Goal: Answer question/provide support

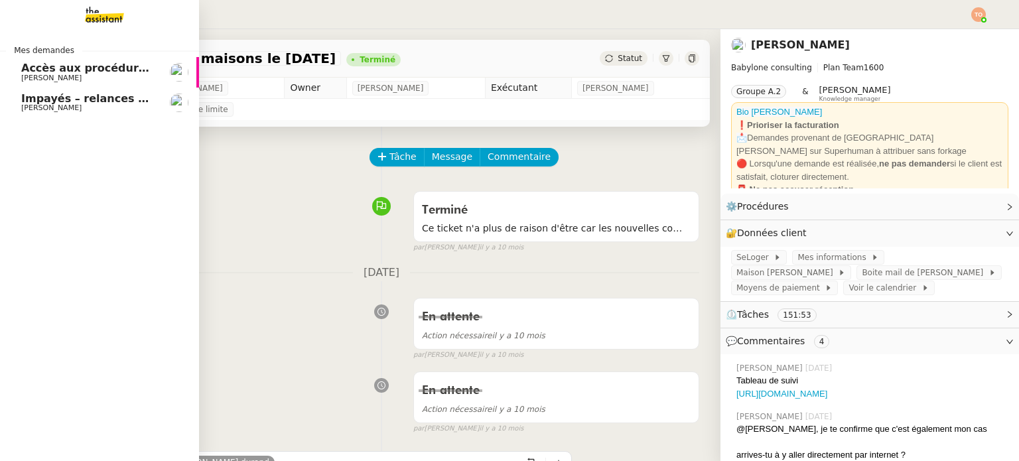
click at [96, 71] on span "Accès aux procédures Addingwell" at bounding box center [121, 68] width 201 height 13
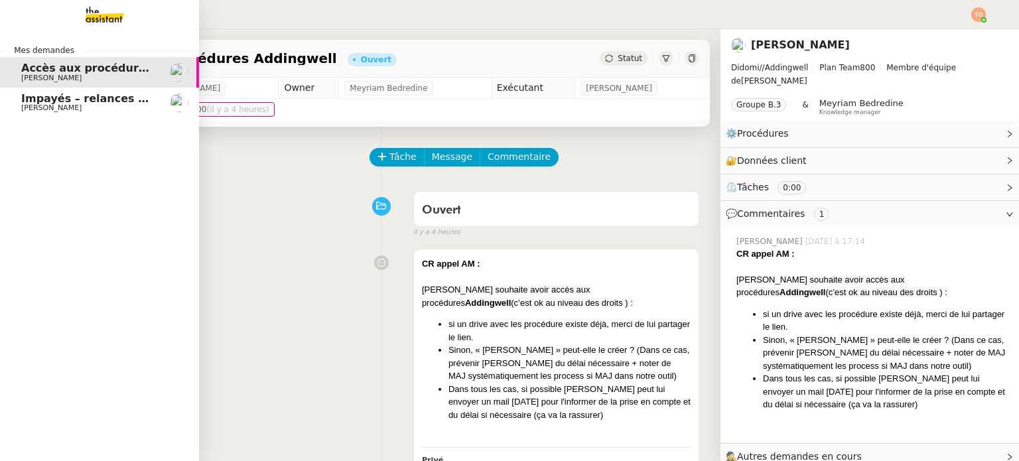
click at [23, 100] on span "Impayés – relances clients [DATE]" at bounding box center [121, 98] width 201 height 13
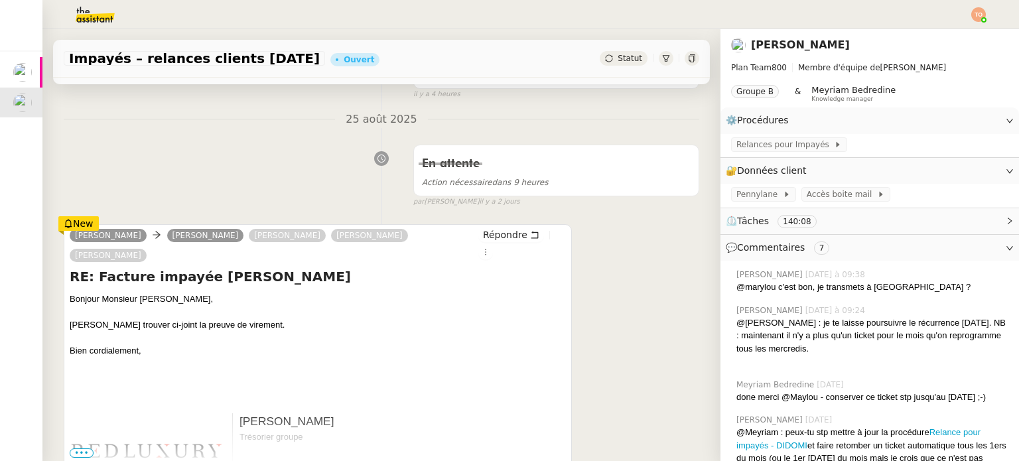
scroll to position [66, 0]
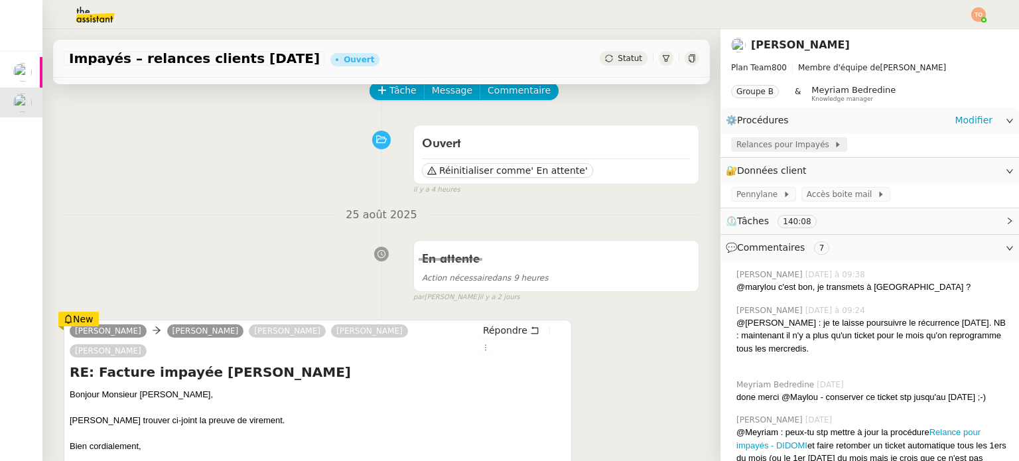
click at [815, 140] on div "Relances pour Impayés" at bounding box center [790, 144] width 106 height 13
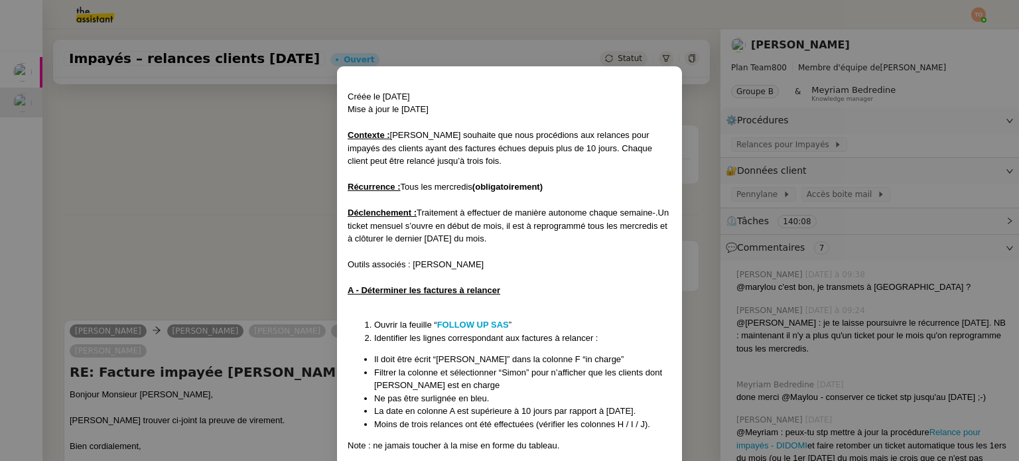
click at [214, 151] on nz-modal-container "Créée le [DATE] Mise à jour le [DATE] Contexte : [PERSON_NAME] souhaite que nou…" at bounding box center [509, 230] width 1019 height 461
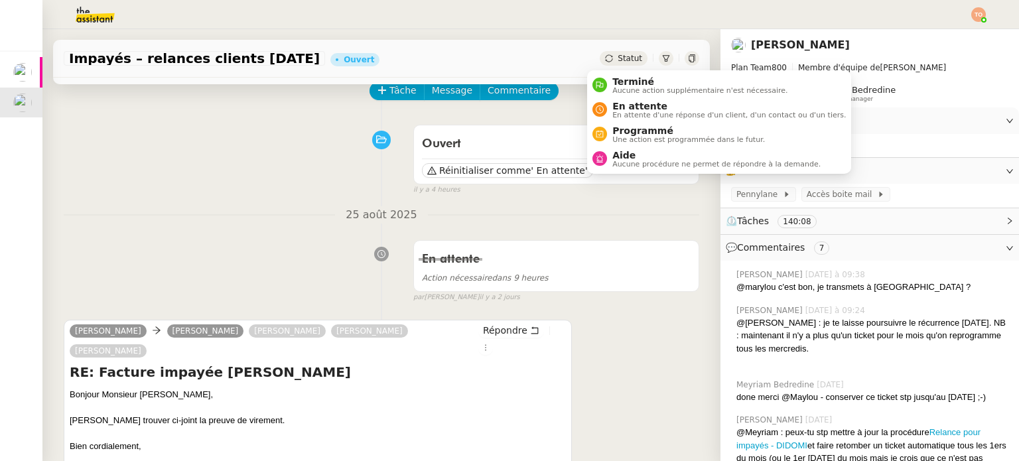
click at [604, 60] on div "Statut" at bounding box center [624, 58] width 48 height 15
click at [624, 108] on span "En attente" at bounding box center [730, 106] width 234 height 11
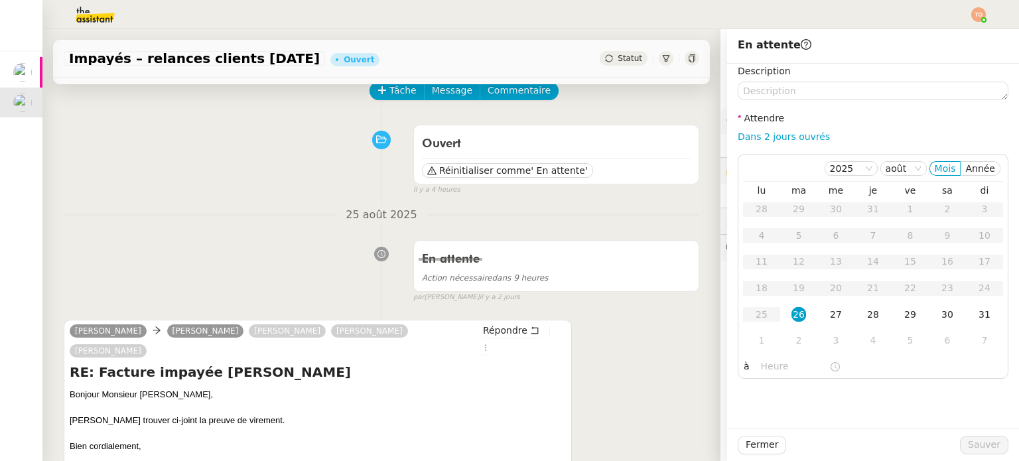
click at [801, 144] on div "Dans 2 jours ouvrés" at bounding box center [873, 136] width 271 height 15
click at [801, 140] on link "Dans 2 jours ouvrés" at bounding box center [784, 136] width 92 height 11
type input "07:00"
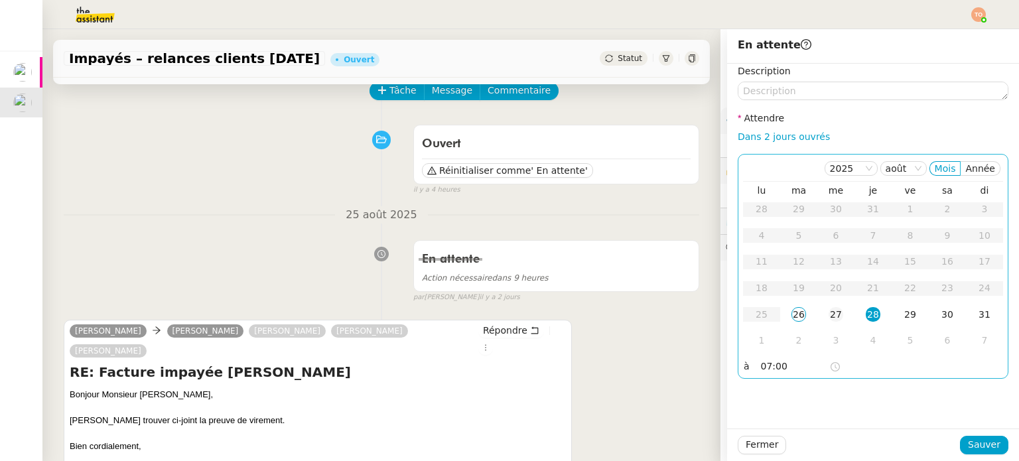
click at [829, 321] on div "27" at bounding box center [836, 314] width 15 height 15
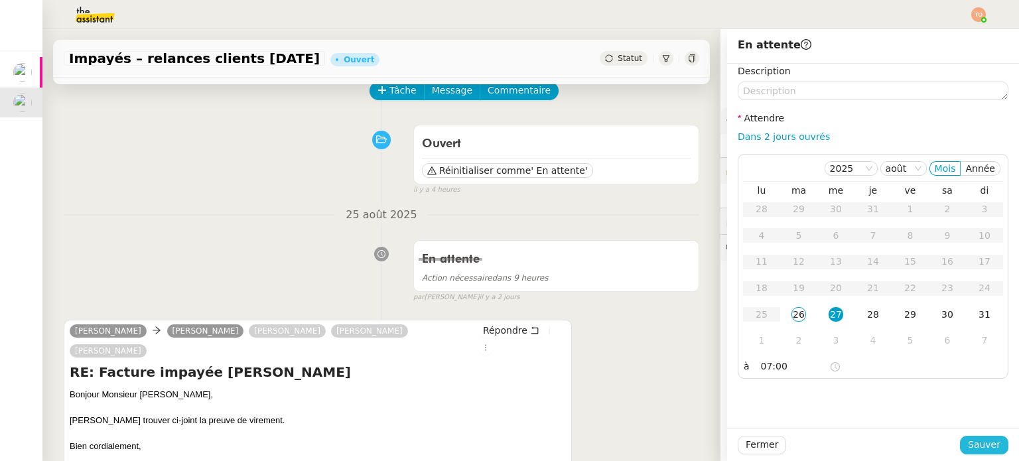
click at [968, 440] on span "Sauver" at bounding box center [984, 444] width 33 height 15
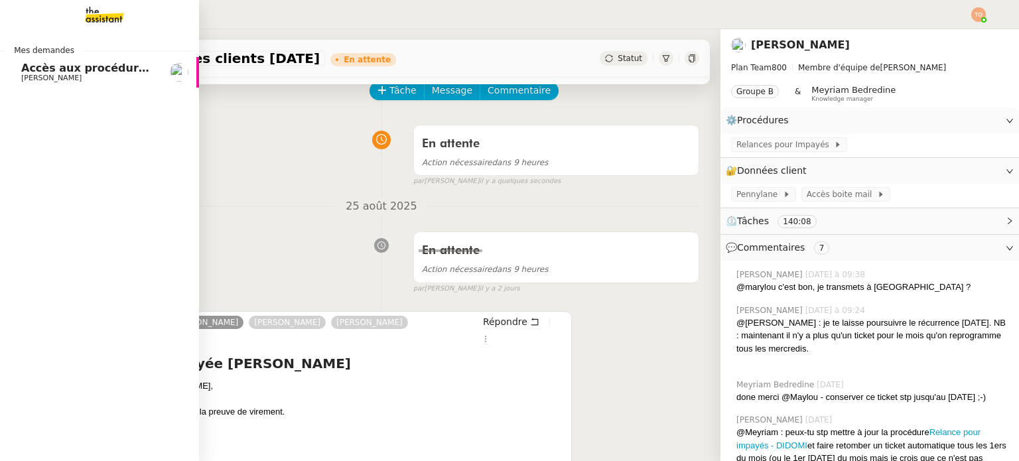
click at [45, 74] on span "[PERSON_NAME]" at bounding box center [51, 78] width 60 height 9
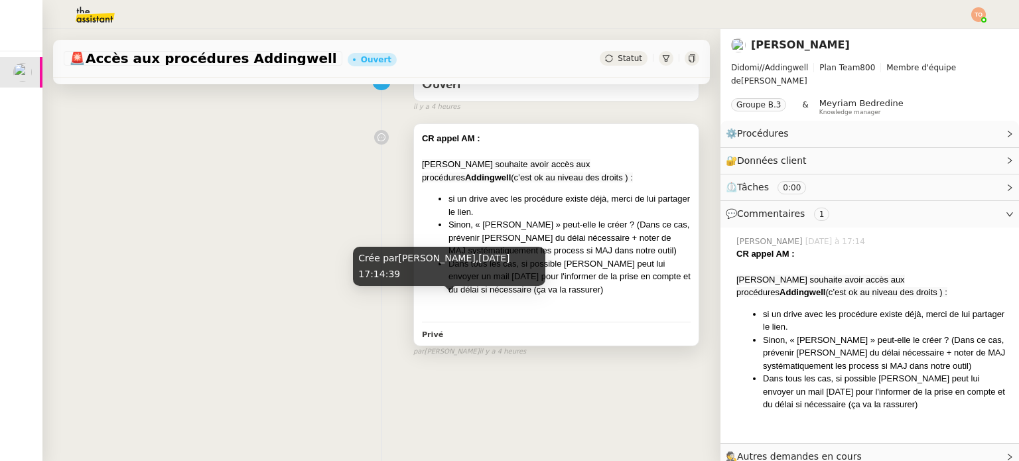
scroll to position [111, 0]
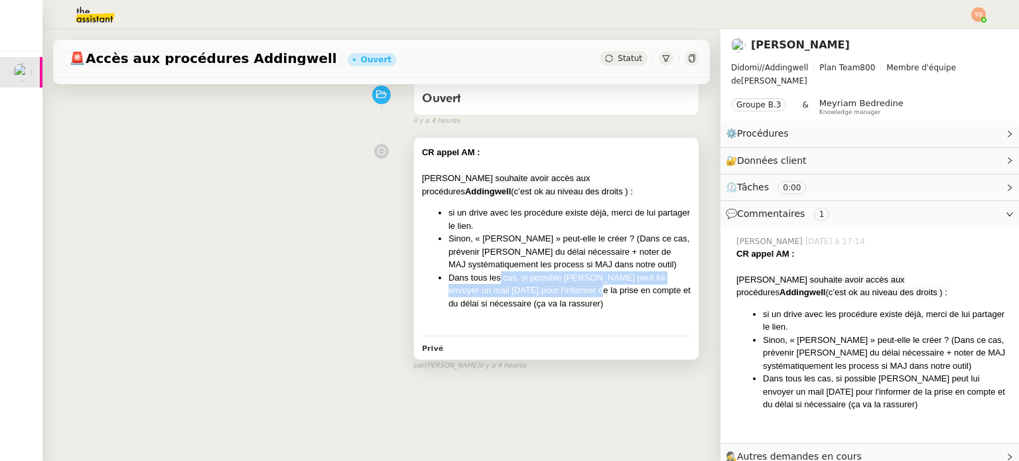
drag, startPoint x: 490, startPoint y: 281, endPoint x: 579, endPoint y: 286, distance: 89.1
click at [570, 288] on li "Dans tous les cas, si possible [PERSON_NAME] peut lui envoyer un mail [DATE] po…" at bounding box center [570, 290] width 242 height 39
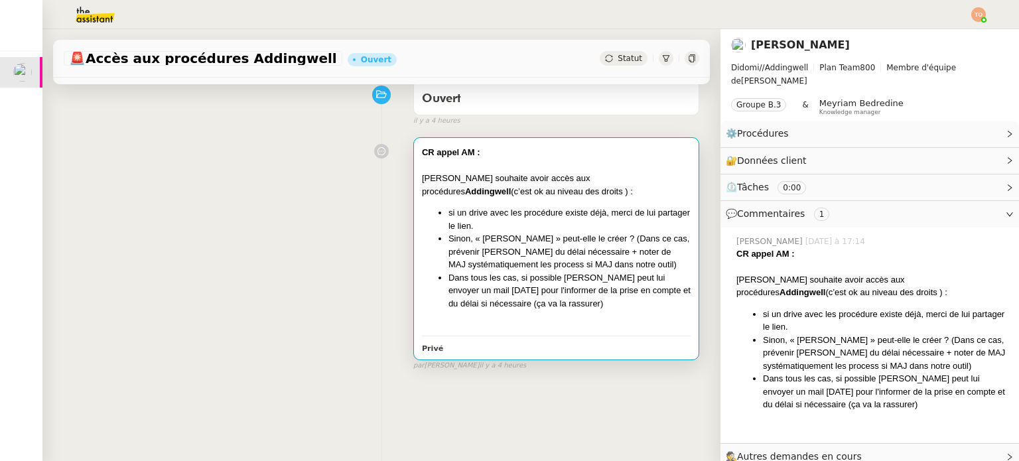
click at [579, 286] on li "Dans tous les cas, si possible [PERSON_NAME] peut lui envoyer un mail [DATE] po…" at bounding box center [570, 290] width 242 height 39
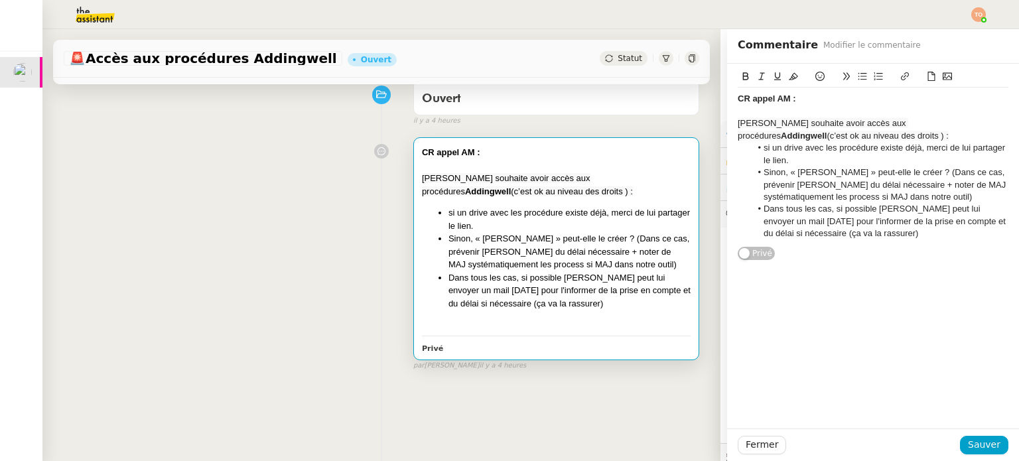
click at [252, 292] on div "CR appel AM : [PERSON_NAME] souhaite avoir accès aux procédures Addingwell (c’e…" at bounding box center [382, 251] width 636 height 240
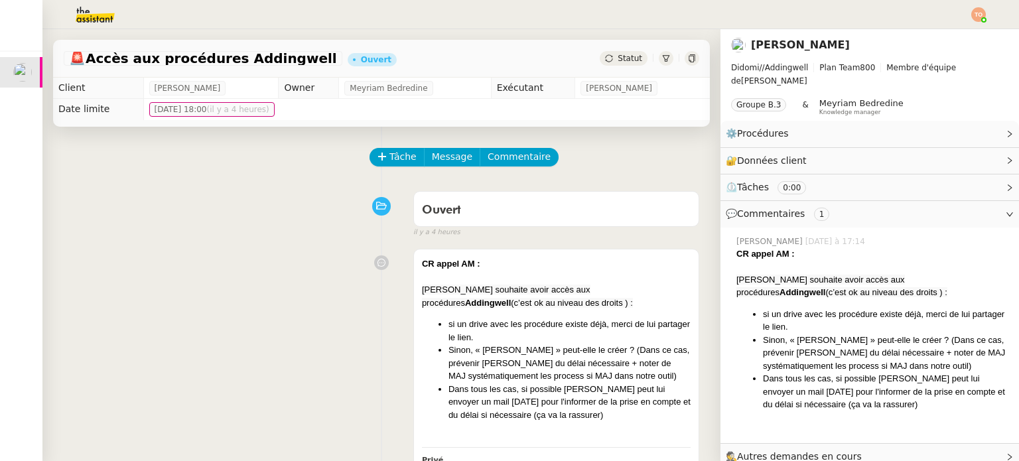
click at [90, 6] on img at bounding box center [84, 14] width 103 height 29
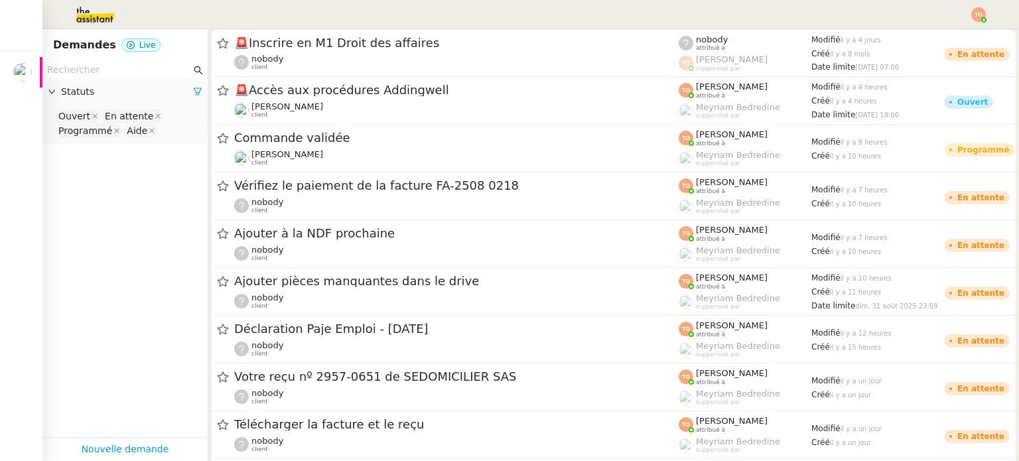
click at [88, 77] on input "text" at bounding box center [119, 69] width 144 height 15
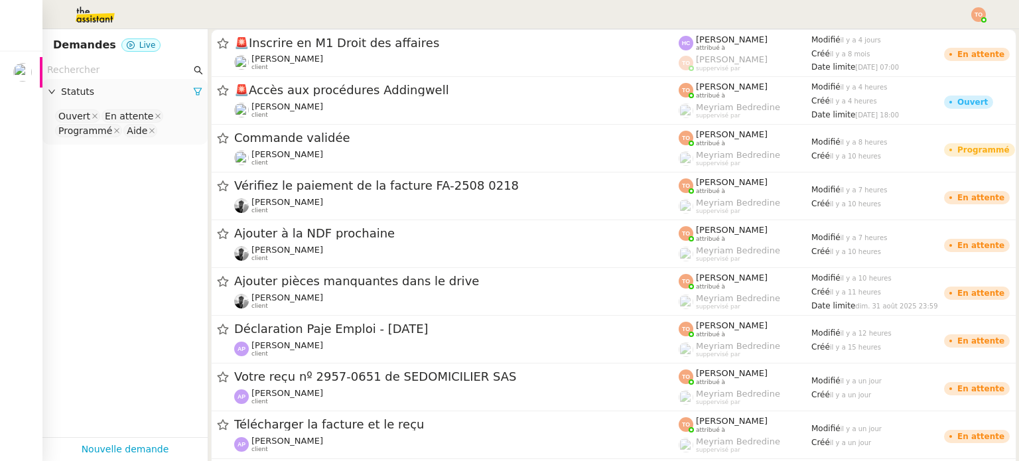
click at [170, 111] on nz-select-top-control "Ouvert En attente Programmé Aide" at bounding box center [125, 123] width 144 height 31
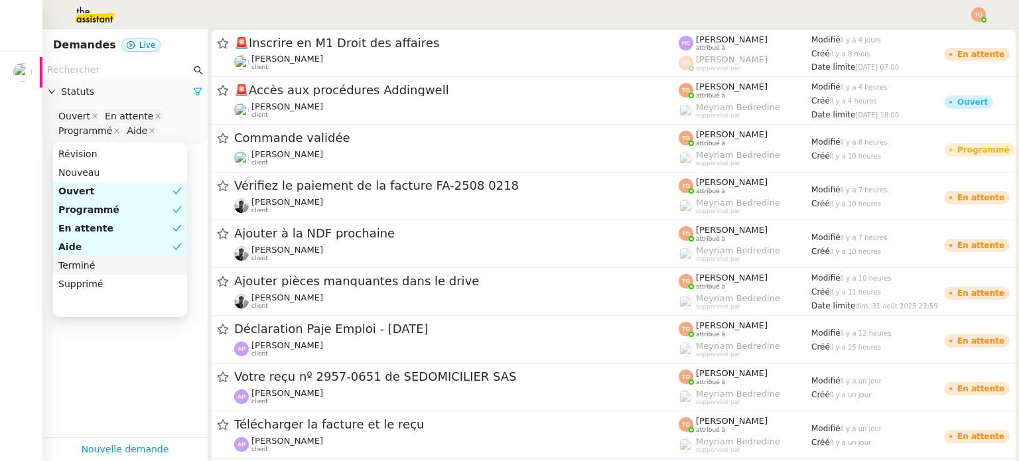
click at [133, 262] on div "Terminé" at bounding box center [119, 265] width 123 height 12
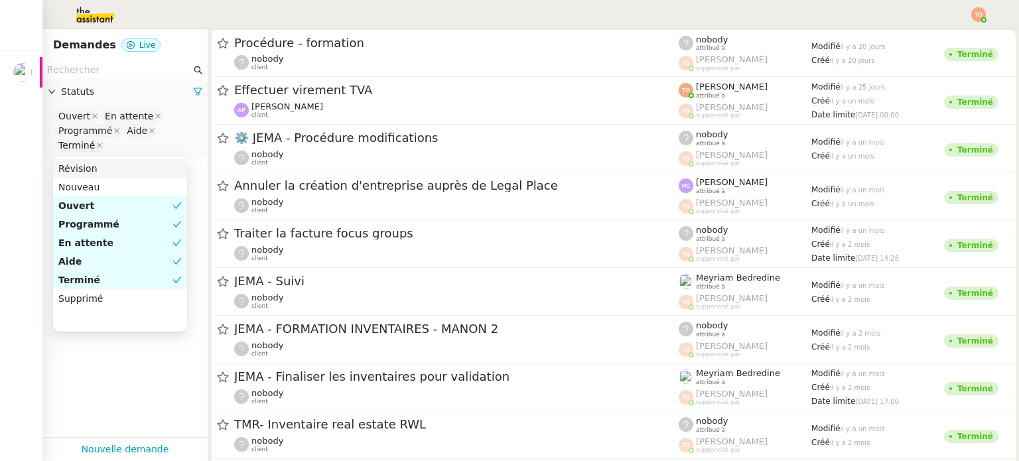
click at [114, 78] on nz-input-group at bounding box center [124, 70] width 165 height 18
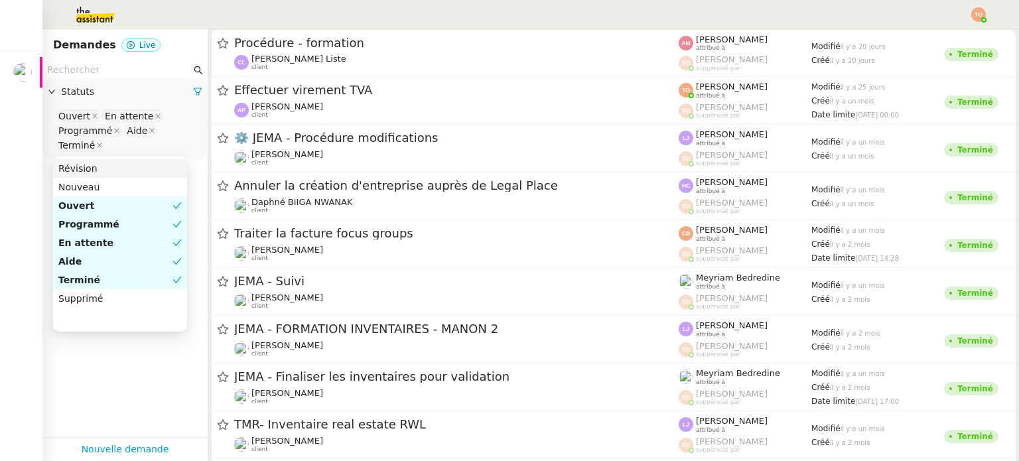
click at [119, 69] on input "text" at bounding box center [119, 69] width 144 height 15
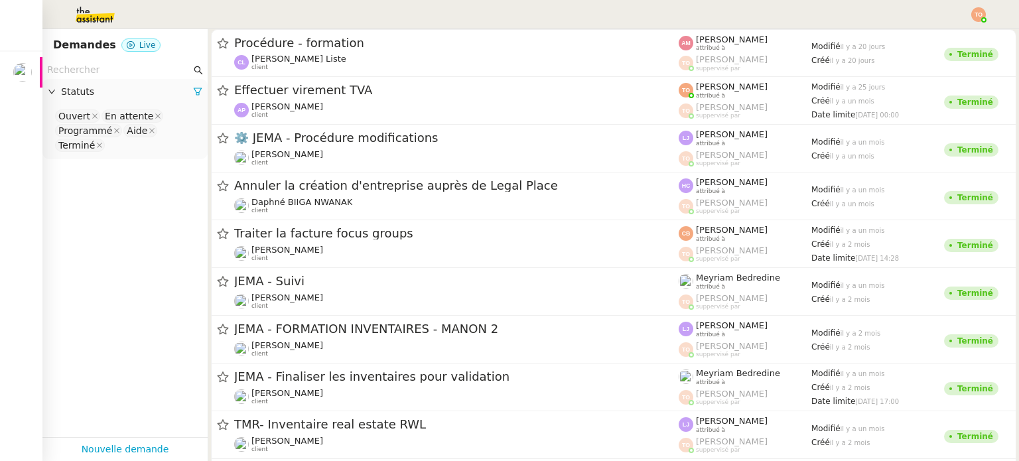
type input "p"
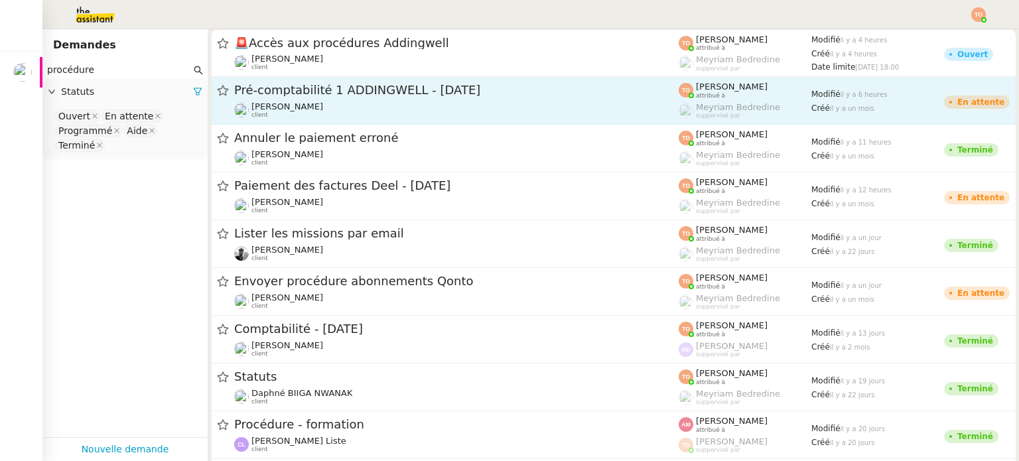
type input "procédure"
click at [361, 80] on link "Pré-comptabilité 1 ADDINGWELL - [DATE] [PERSON_NAME] client [PERSON_NAME] attri…" at bounding box center [614, 101] width 806 height 48
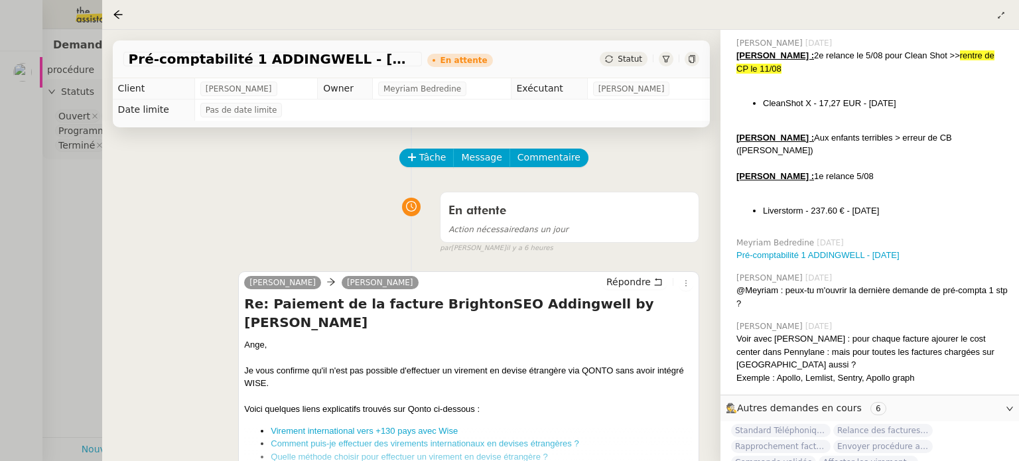
scroll to position [1412, 0]
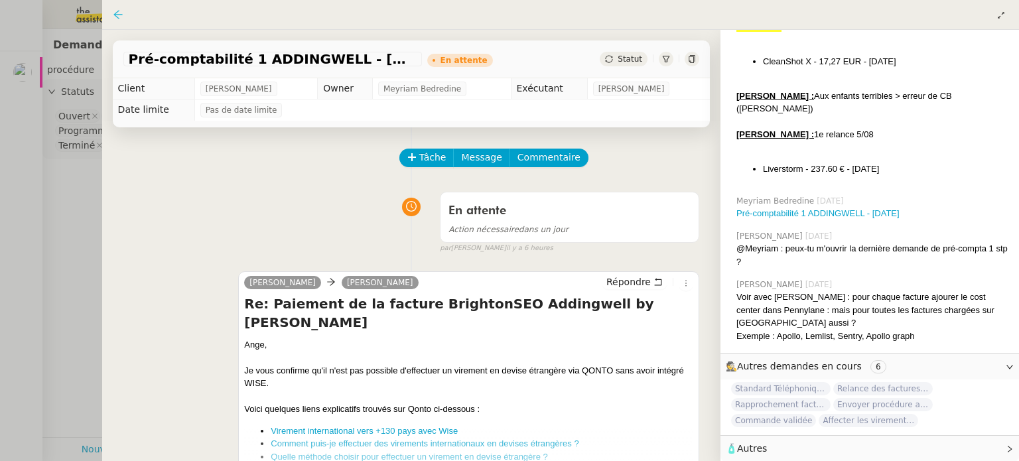
click at [114, 15] on icon at bounding box center [117, 14] width 9 height 9
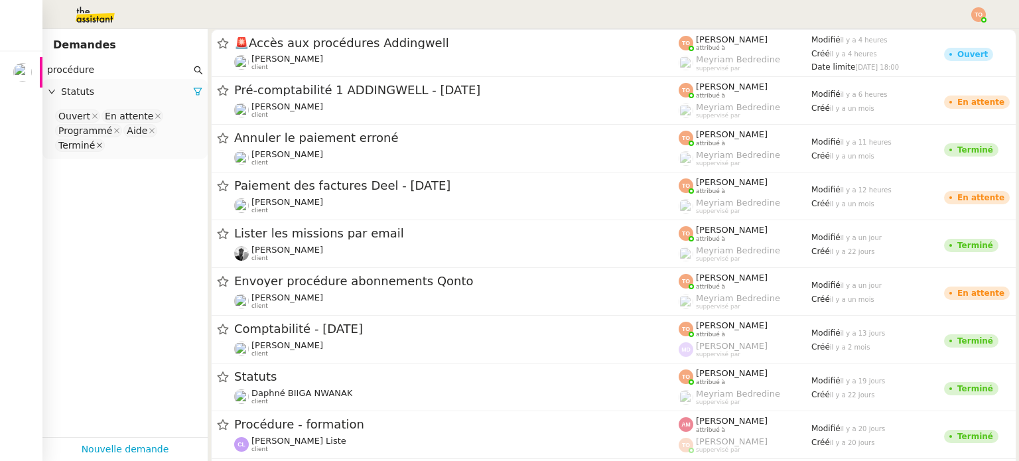
click at [97, 145] on icon at bounding box center [99, 145] width 5 height 5
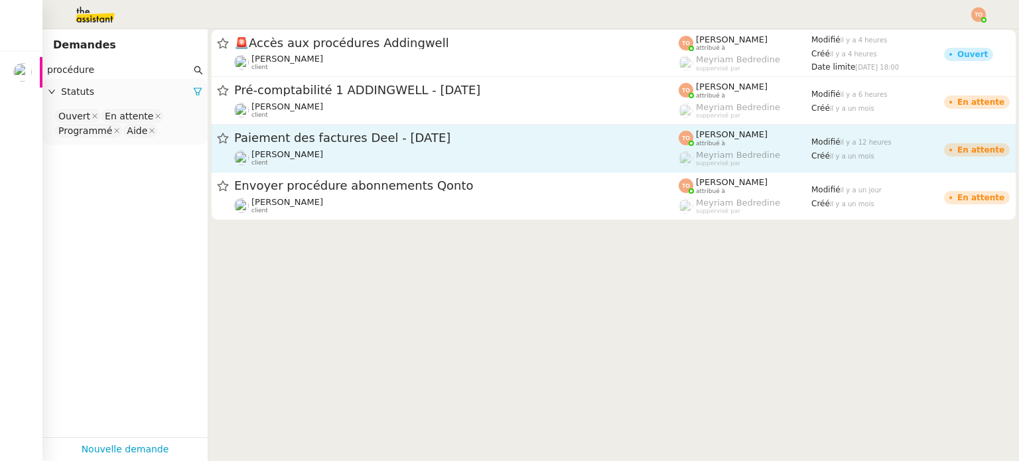
click at [328, 143] on span "Paiement des factures Deel - [DATE]" at bounding box center [456, 138] width 445 height 12
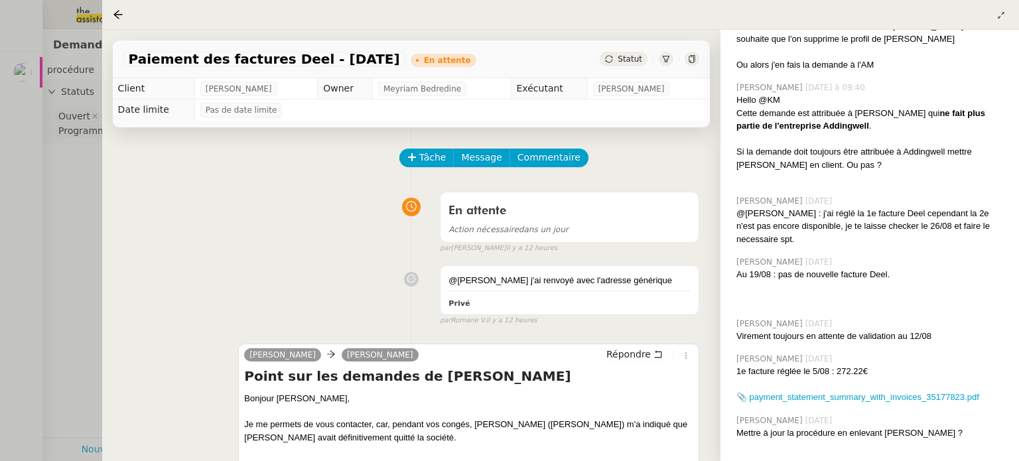
scroll to position [563, 0]
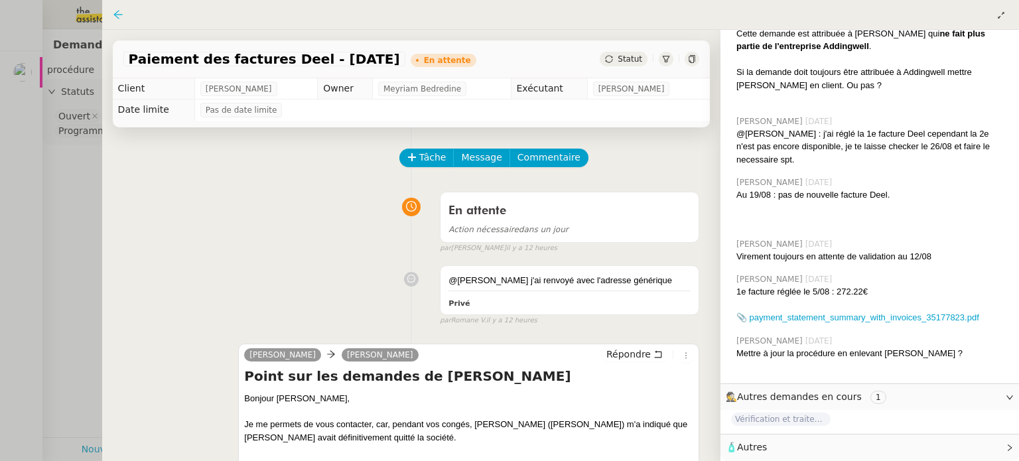
click at [122, 18] on icon at bounding box center [118, 14] width 11 height 11
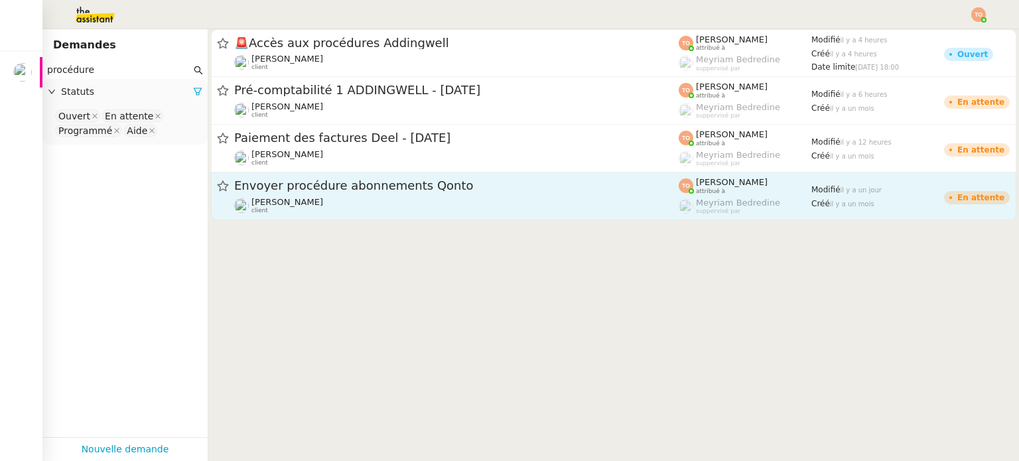
click at [328, 195] on div "Envoyer procédure abonnements Qonto [PERSON_NAME] client" at bounding box center [456, 196] width 445 height 36
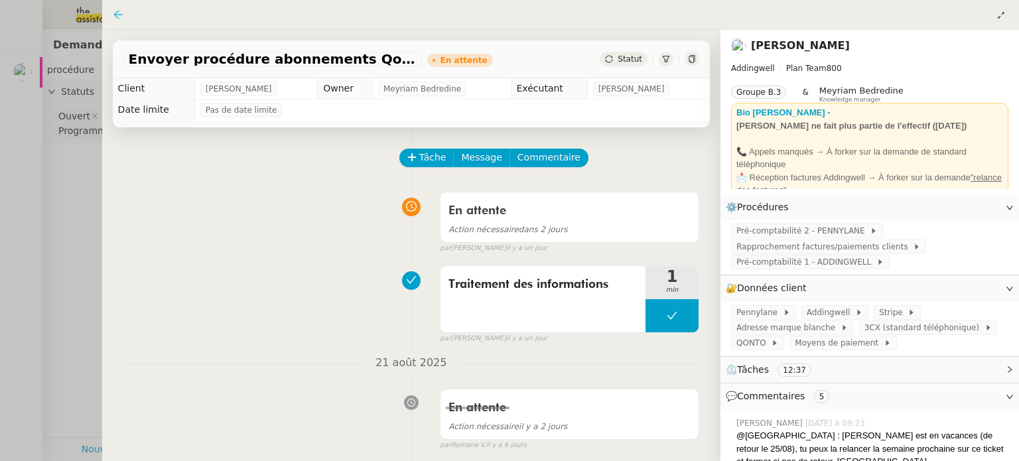
click at [115, 16] on icon at bounding box center [117, 14] width 9 height 9
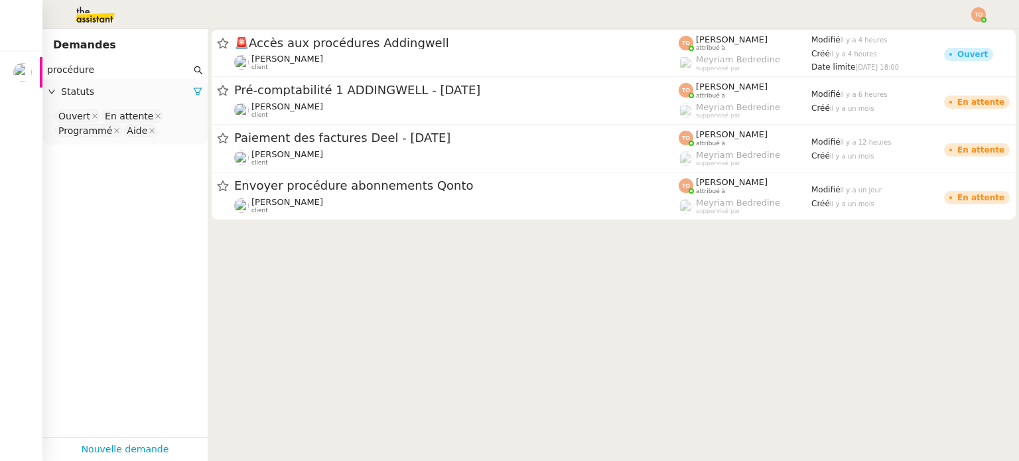
click at [141, 68] on input "procédure" at bounding box center [119, 69] width 144 height 15
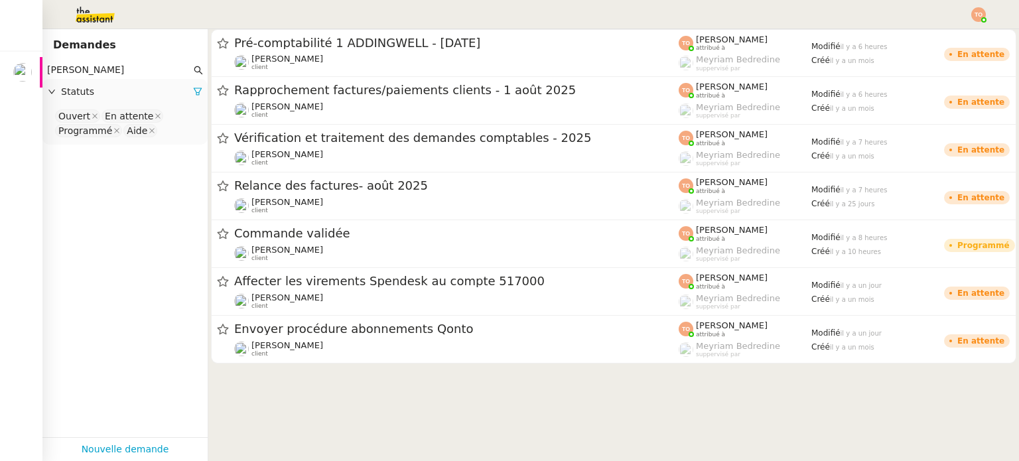
type input "[PERSON_NAME]"
click at [173, 137] on nz-select-top-control "Ouvert En attente Programmé Aide" at bounding box center [125, 123] width 144 height 31
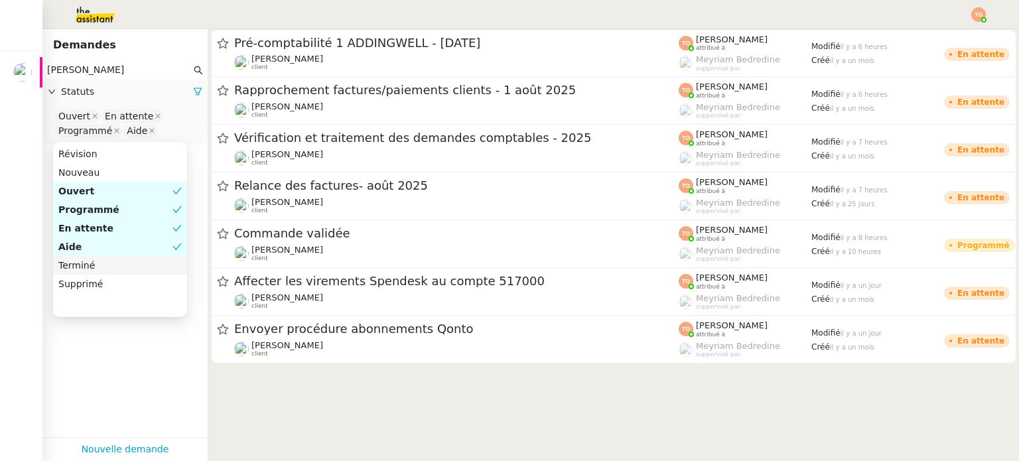
click at [122, 267] on div "Terminé" at bounding box center [119, 265] width 123 height 12
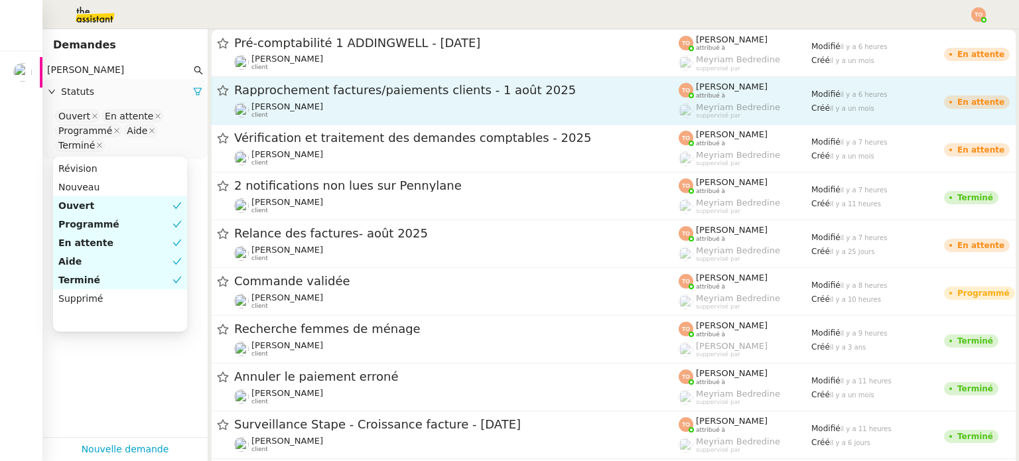
click at [460, 98] on div "Rapprochement factures/paiements clients - 1 août 2025" at bounding box center [456, 90] width 445 height 17
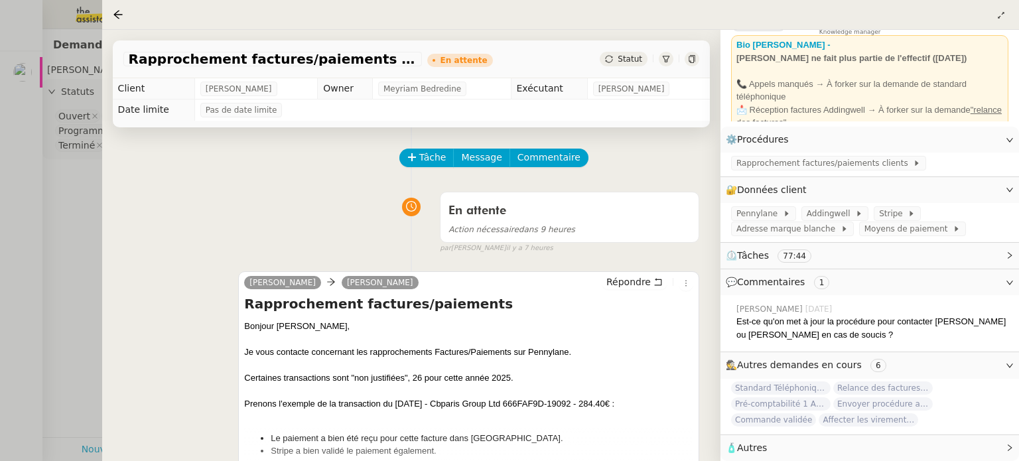
scroll to position [78, 0]
click at [119, 12] on icon at bounding box center [118, 14] width 11 height 11
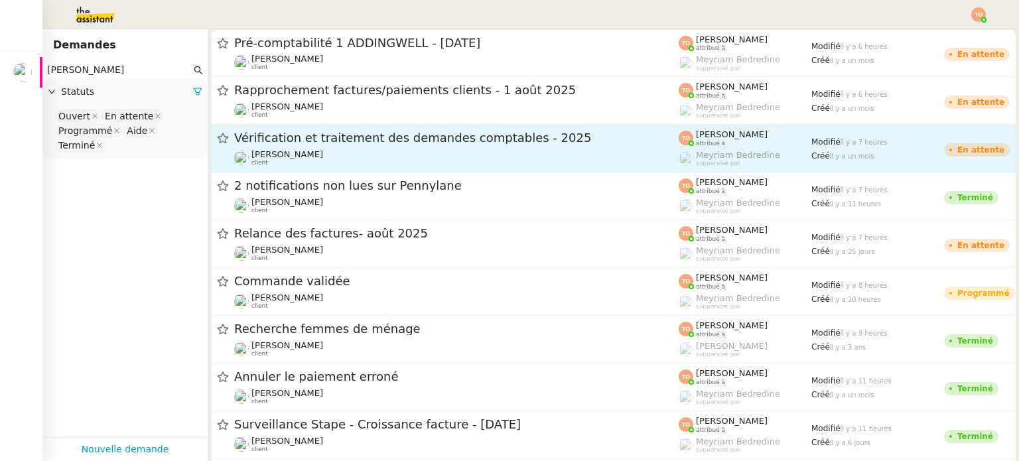
click at [334, 148] on div "Vérification et traitement des demandes comptables - 2025 [PERSON_NAME] client" at bounding box center [456, 148] width 445 height 36
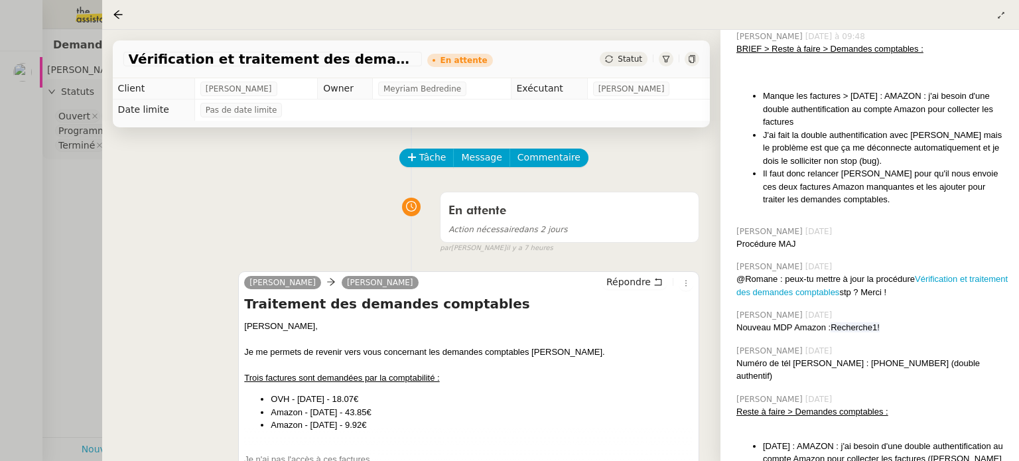
scroll to position [465, 0]
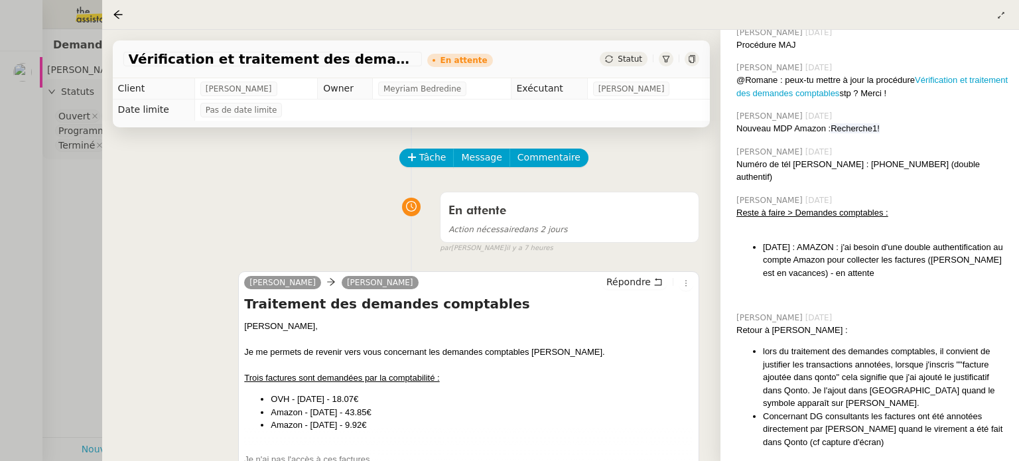
click at [74, 196] on div at bounding box center [509, 230] width 1019 height 461
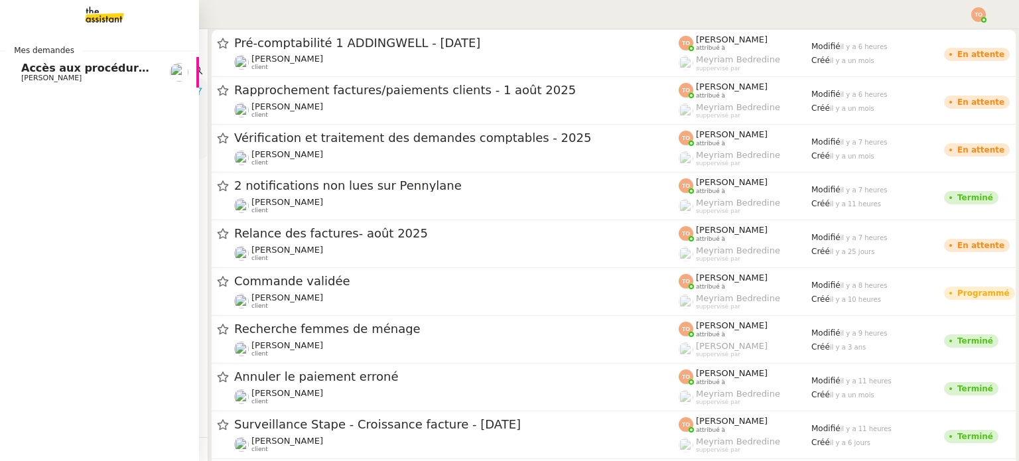
click at [44, 78] on span "[PERSON_NAME]" at bounding box center [51, 78] width 60 height 9
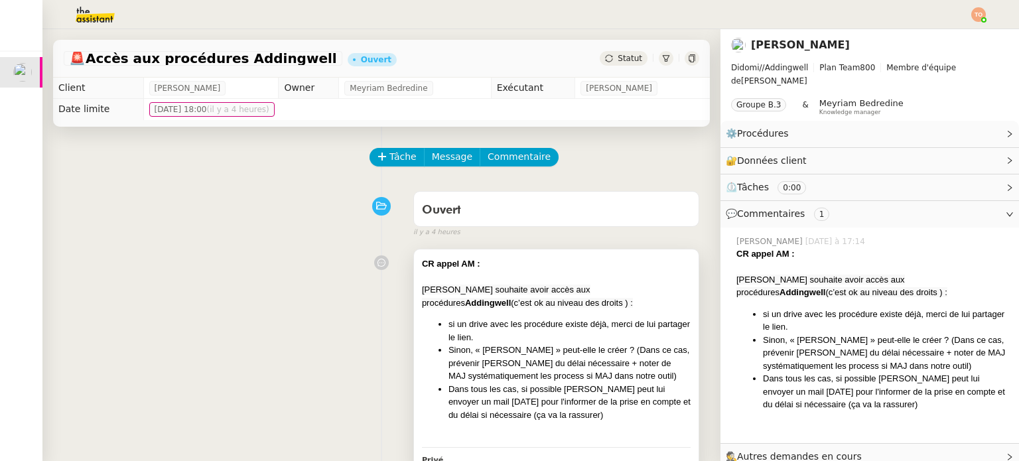
drag, startPoint x: 560, startPoint y: 297, endPoint x: 578, endPoint y: 292, distance: 18.5
click at [560, 296] on div "[PERSON_NAME] souhaite avoir accès aux procédures Addingwell (c’est ok au nivea…" at bounding box center [556, 296] width 269 height 26
drag, startPoint x: 582, startPoint y: 291, endPoint x: 601, endPoint y: 291, distance: 19.2
click at [587, 291] on span "[PERSON_NAME] souhaite avoir accès aux procédures" at bounding box center [506, 296] width 169 height 23
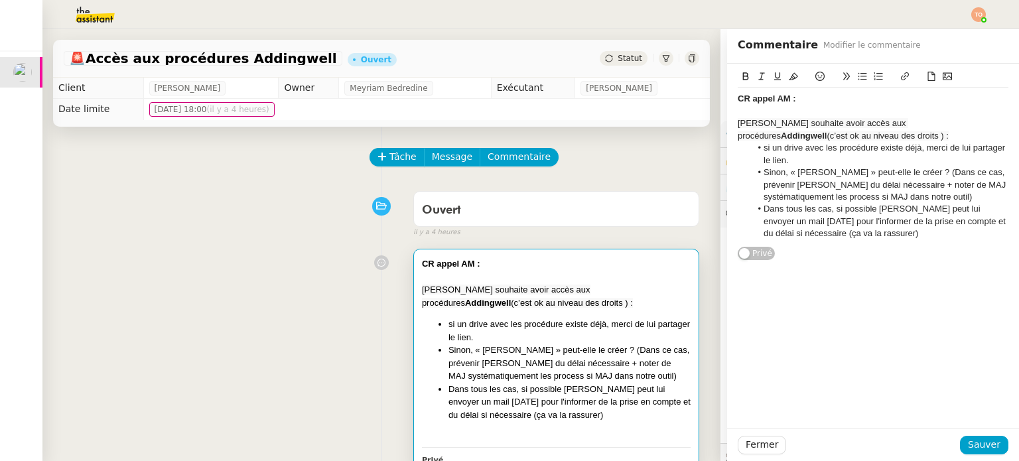
drag, startPoint x: 613, startPoint y: 293, endPoint x: 630, endPoint y: 291, distance: 17.4
click at [511, 298] on strong "Addingwell" at bounding box center [488, 303] width 46 height 10
click at [512, 325] on li "si un drive avec les procédure existe déjà, merci de lui partager le lien." at bounding box center [570, 331] width 242 height 26
click at [758, 444] on span "Fermer" at bounding box center [762, 444] width 33 height 15
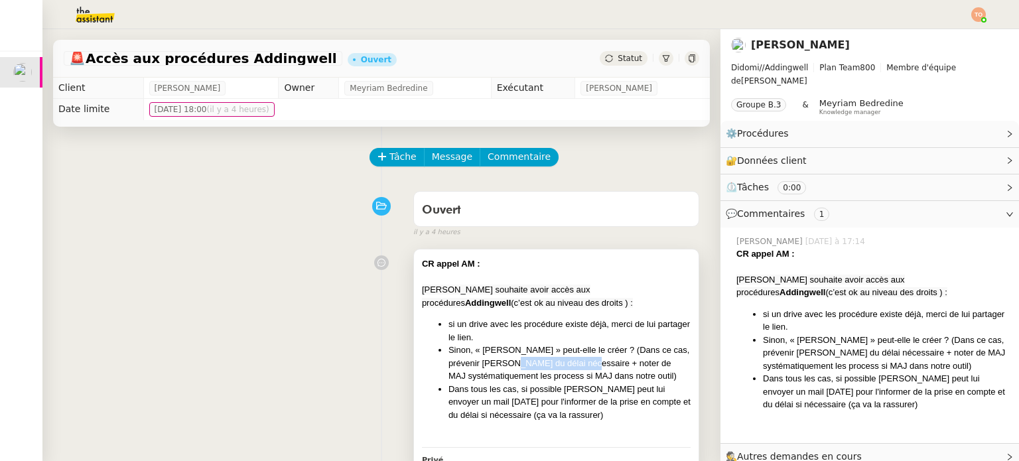
drag, startPoint x: 494, startPoint y: 363, endPoint x: 583, endPoint y: 366, distance: 89.0
click at [569, 366] on li "Sinon, « [PERSON_NAME] » peut-elle le créer ? (Dans ce cas, prévenir [PERSON_NA…" at bounding box center [570, 363] width 242 height 39
drag, startPoint x: 584, startPoint y: 366, endPoint x: 610, endPoint y: 366, distance: 25.9
click at [594, 366] on li "Sinon, « [PERSON_NAME] » peut-elle le créer ? (Dans ce cas, prévenir [PERSON_NA…" at bounding box center [570, 363] width 242 height 39
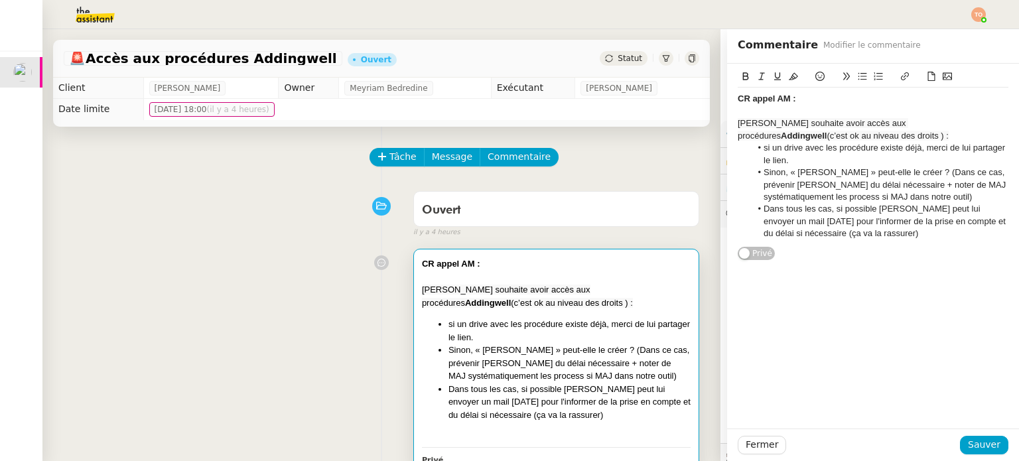
click at [611, 366] on li "Sinon, « [PERSON_NAME] » peut-elle le créer ? (Dans ce cas, prévenir [PERSON_NA…" at bounding box center [570, 363] width 242 height 39
click at [499, 374] on li "Sinon, « [PERSON_NAME] » peut-elle le créer ? (Dans ce cas, prévenir [PERSON_NA…" at bounding box center [570, 363] width 242 height 39
drag, startPoint x: 553, startPoint y: 377, endPoint x: 580, endPoint y: 379, distance: 27.3
click at [571, 378] on li "Sinon, « [PERSON_NAME] » peut-elle le créer ? (Dans ce cas, prévenir [PERSON_NA…" at bounding box center [570, 363] width 242 height 39
click at [613, 382] on li "Sinon, « [PERSON_NAME] » peut-elle le créer ? (Dans ce cas, prévenir [PERSON_NA…" at bounding box center [570, 363] width 242 height 39
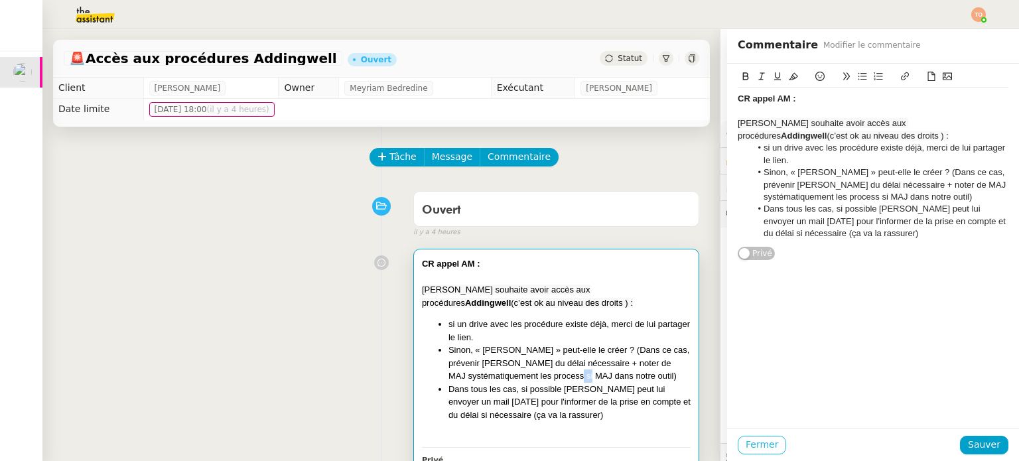
click at [746, 442] on span "Fermer" at bounding box center [762, 444] width 33 height 15
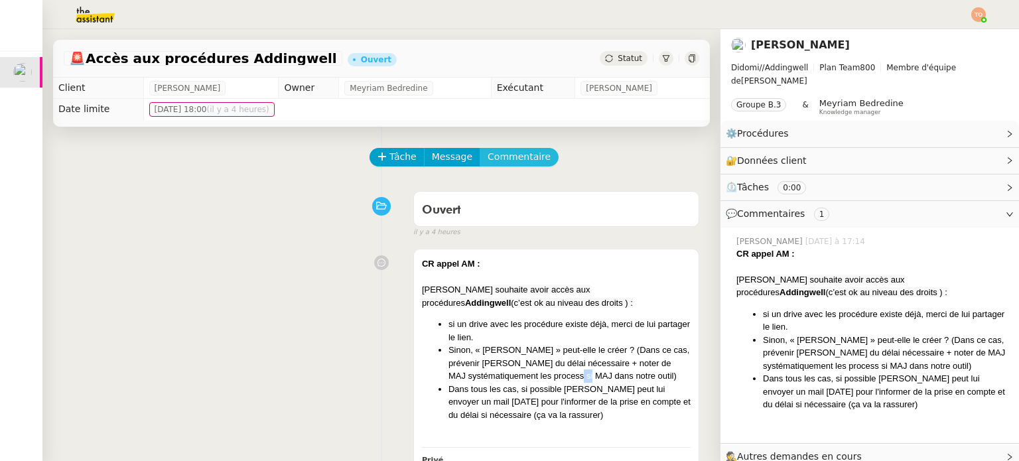
click at [532, 156] on button "Commentaire" at bounding box center [519, 157] width 79 height 19
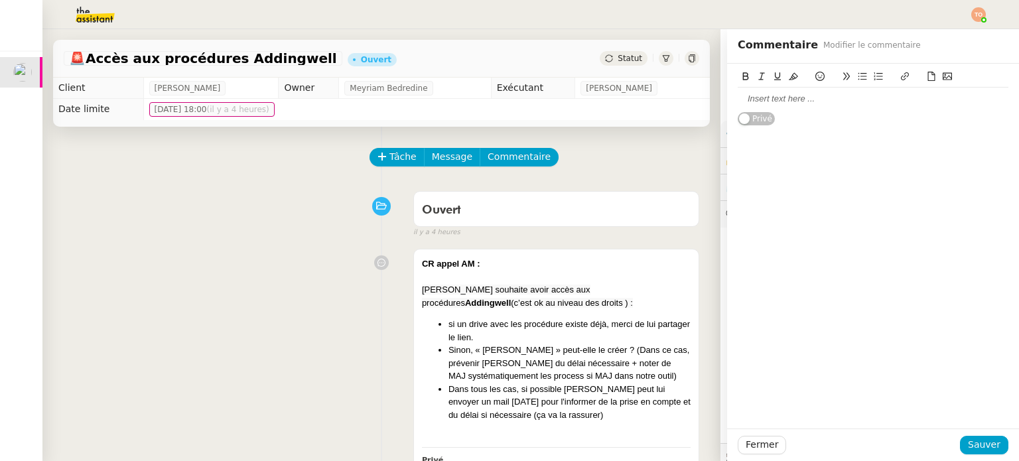
click at [768, 111] on div "Privé" at bounding box center [873, 95] width 271 height 62
click at [776, 106] on div at bounding box center [873, 99] width 271 height 23
click at [401, 156] on span "Tâche" at bounding box center [403, 156] width 27 height 15
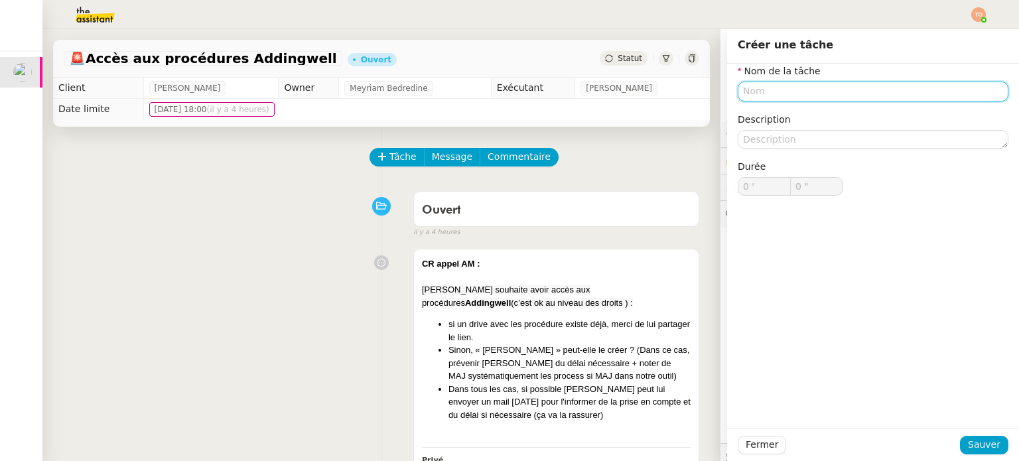
click at [790, 89] on input "text" at bounding box center [873, 91] width 271 height 19
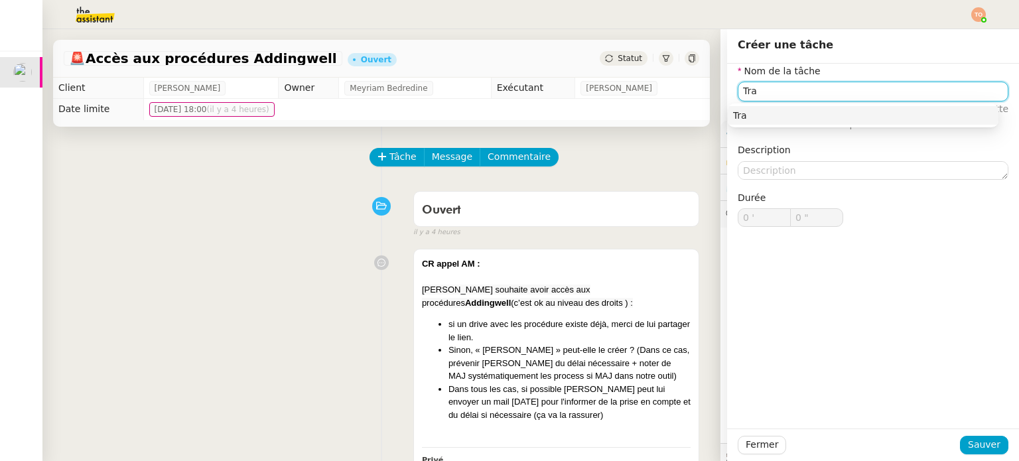
type input "Tra"
click at [983, 429] on div "Fermer Sauver" at bounding box center [873, 445] width 292 height 33
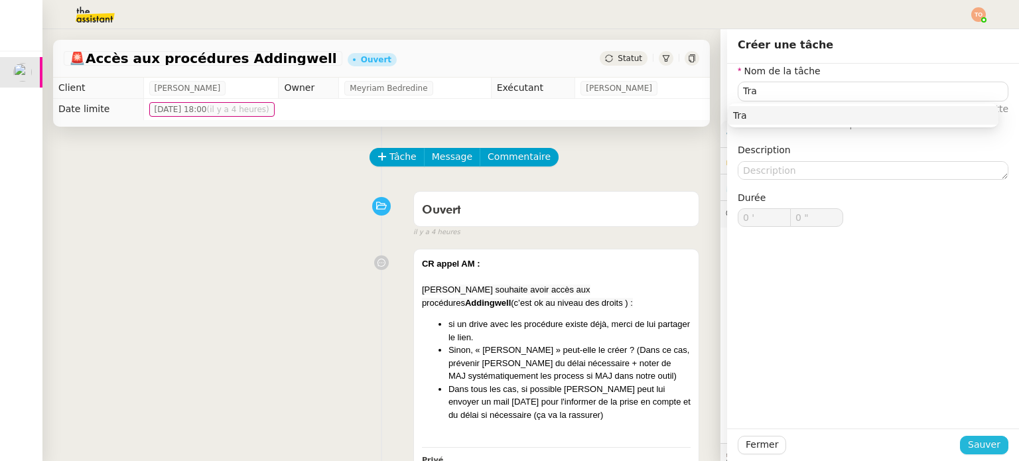
click at [993, 440] on button "Sauver" at bounding box center [984, 445] width 48 height 19
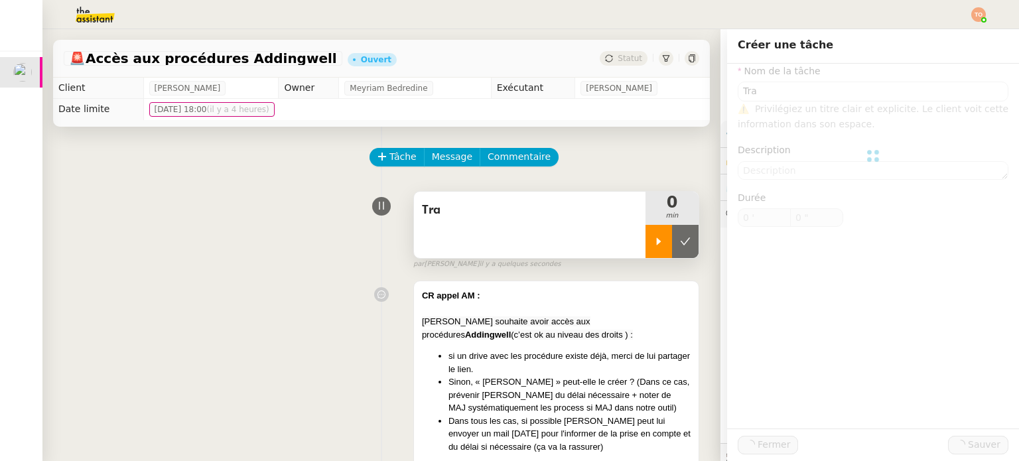
click at [646, 236] on div at bounding box center [659, 241] width 27 height 33
click at [567, 228] on div "Tra" at bounding box center [530, 225] width 232 height 66
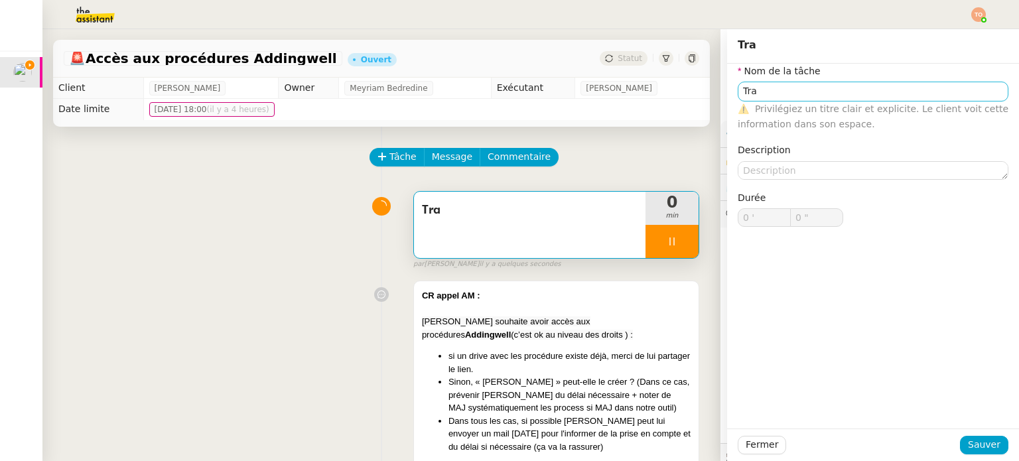
type input "1 ""
click at [887, 90] on input "Tra" at bounding box center [873, 91] width 271 height 19
type input "Tra"
type input "0 '"
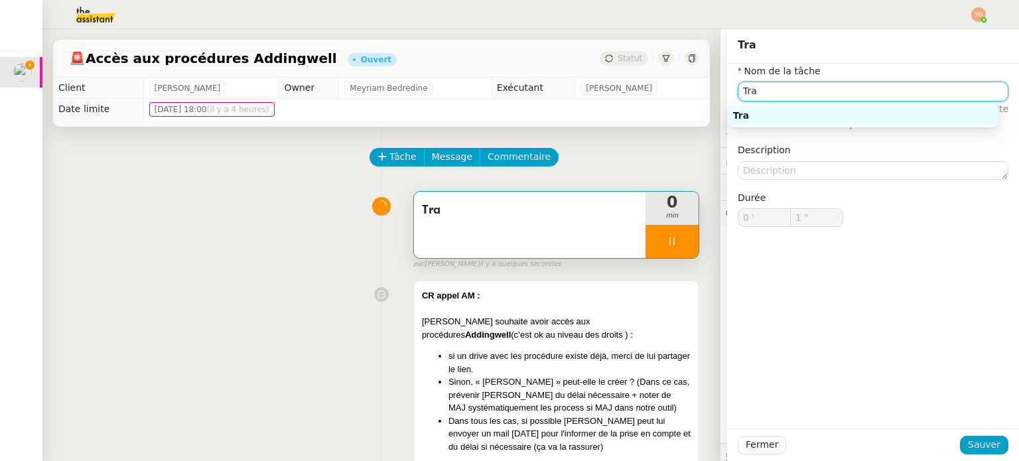
type input "2 ""
type input "Traitement d"
type input "3 ""
type input "Traitement des in"
type input "4 ""
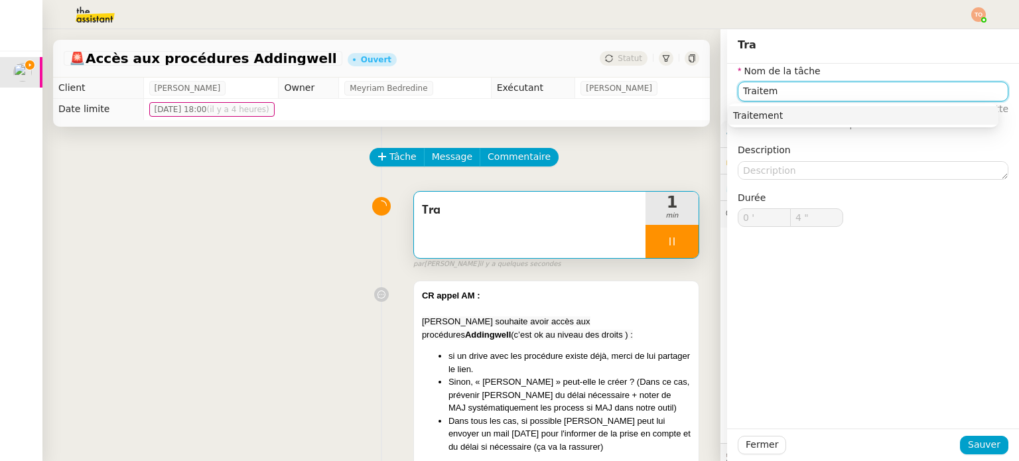
type input "Traite"
type input "5 ""
type input "T"
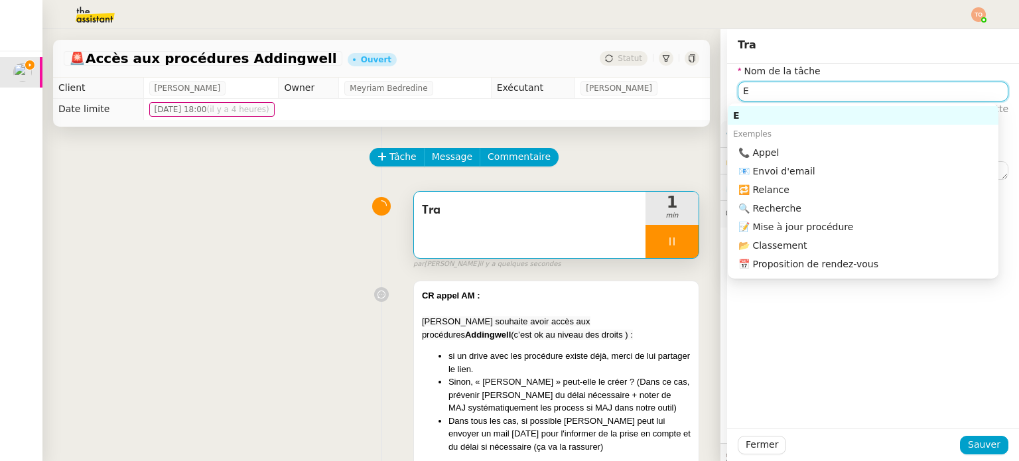
type input "Et"
type input "6 ""
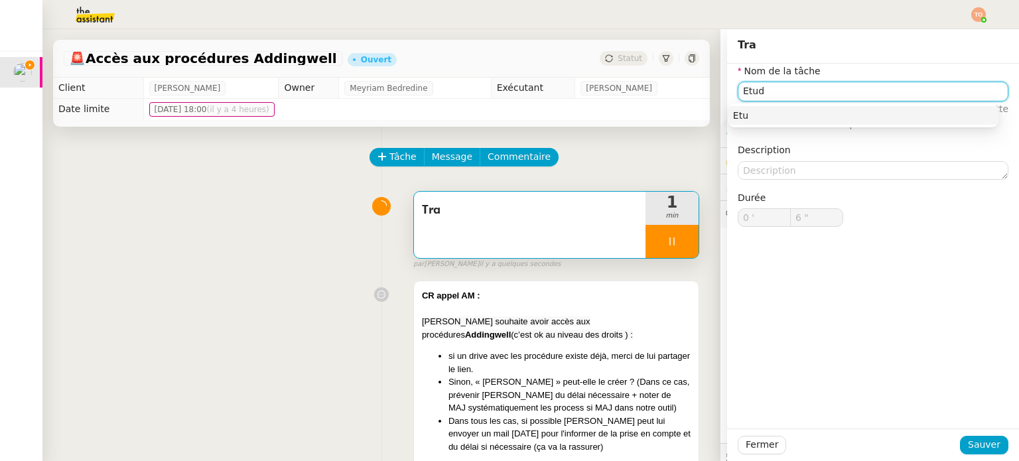
type input "Etude"
type input "7 ""
type input "Etude de la"
type input "8 ""
type input "Etude de la demande"
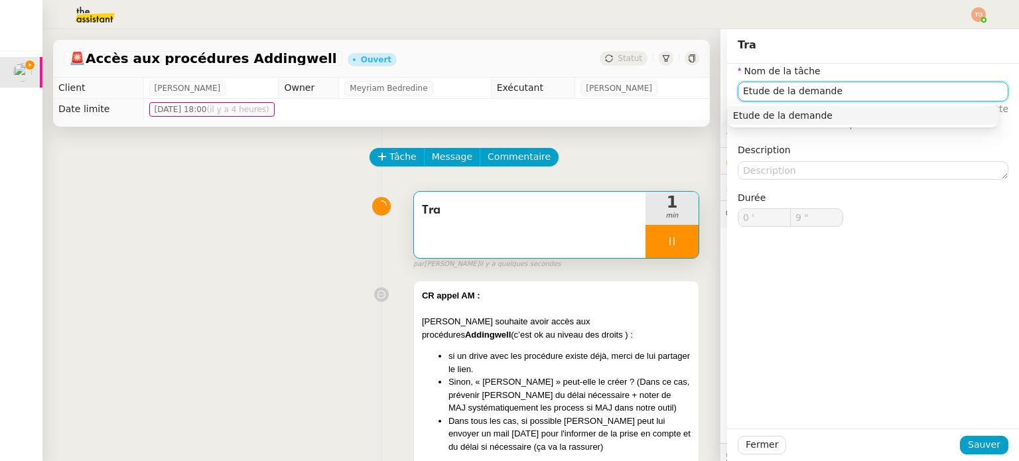
type input "10 ""
type input "Etude de la demande"
click at [966, 435] on div "Fermer Sauver" at bounding box center [873, 445] width 292 height 33
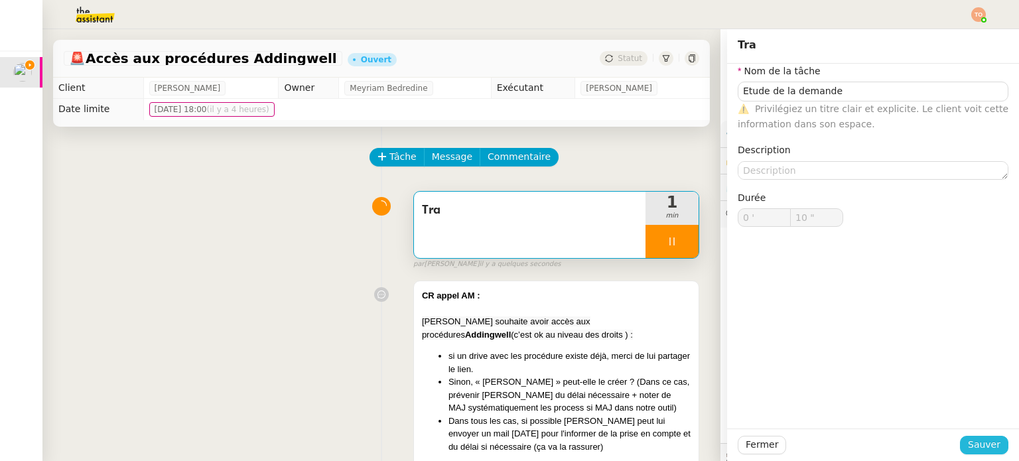
click at [967, 436] on button "Sauver" at bounding box center [984, 445] width 48 height 19
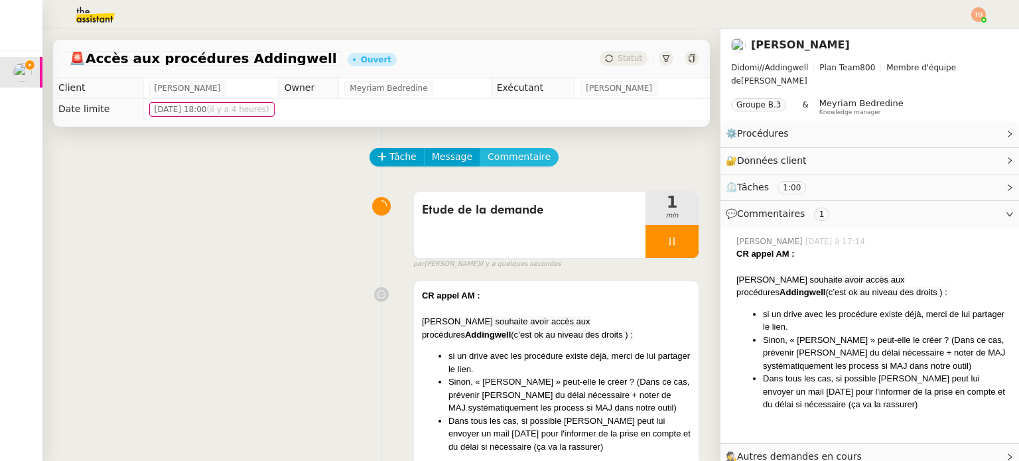
click at [524, 161] on span "Commentaire" at bounding box center [519, 156] width 63 height 15
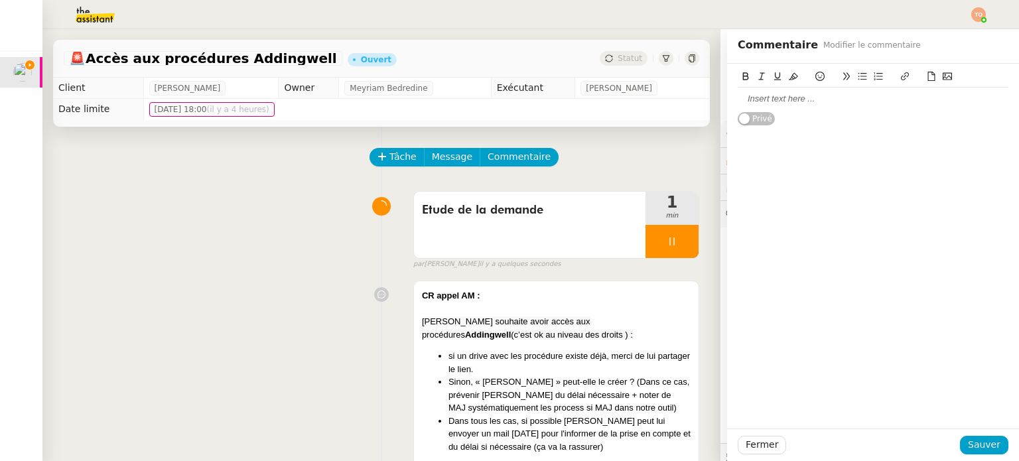
drag, startPoint x: 762, startPoint y: 104, endPoint x: 778, endPoint y: 105, distance: 16.0
click at [762, 103] on div at bounding box center [873, 99] width 271 height 12
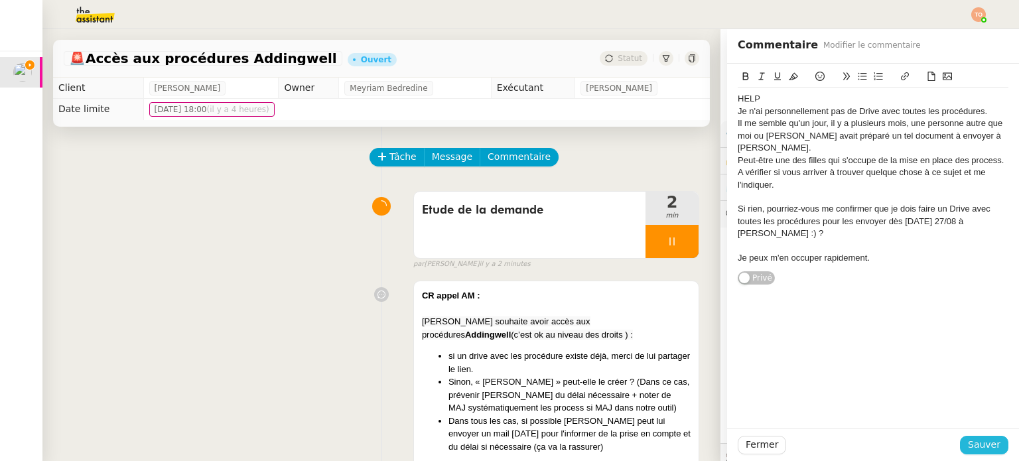
click at [975, 440] on span "Sauver" at bounding box center [984, 444] width 33 height 15
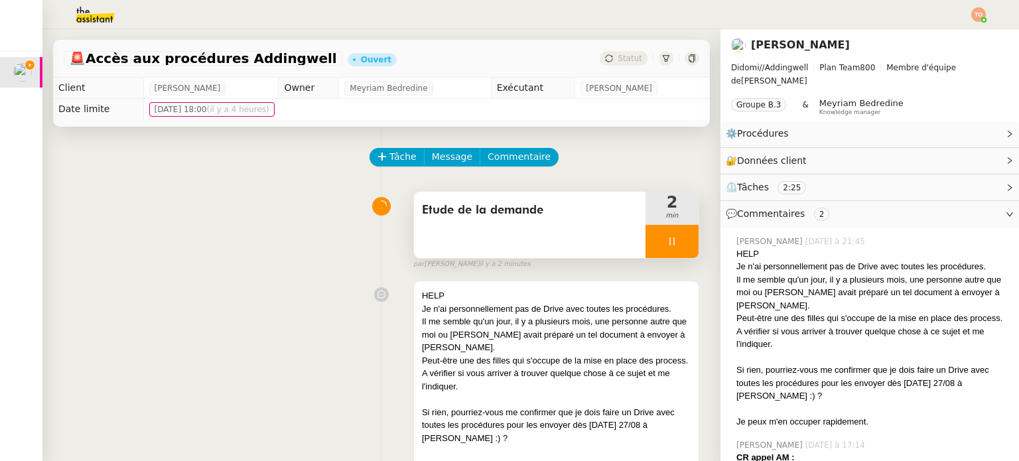
click at [668, 230] on div at bounding box center [672, 241] width 53 height 33
click at [680, 241] on icon at bounding box center [685, 241] width 11 height 11
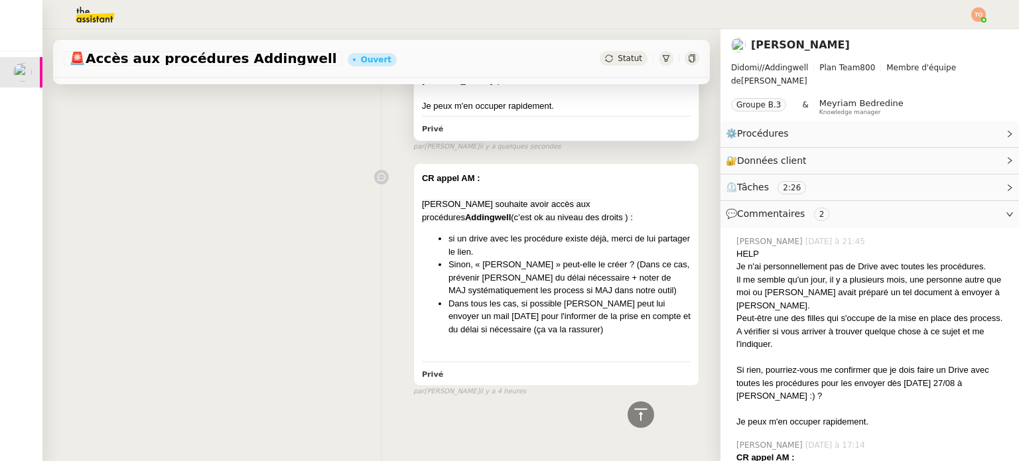
scroll to position [35, 0]
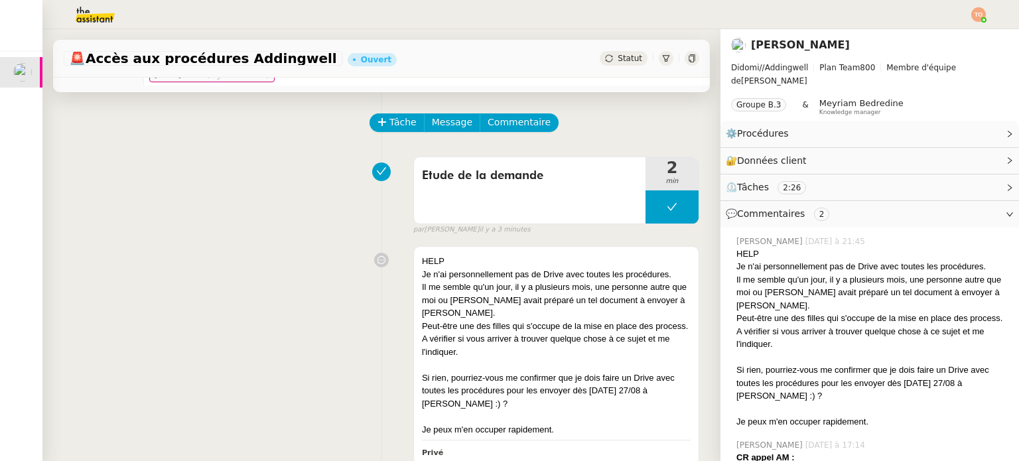
click at [628, 46] on div "🚨 Accès aux procédures Addingwell Ouvert Statut" at bounding box center [381, 59] width 657 height 38
click at [628, 50] on div "🚨 Accès aux procédures Addingwell Ouvert Statut" at bounding box center [381, 59] width 657 height 38
click at [628, 55] on div "Statut" at bounding box center [624, 58] width 48 height 15
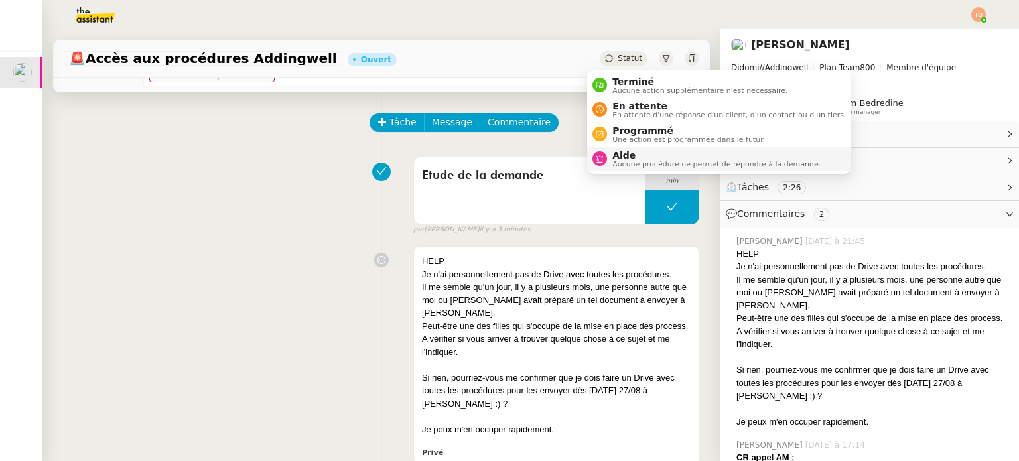
click at [650, 153] on span "Aide" at bounding box center [717, 155] width 208 height 11
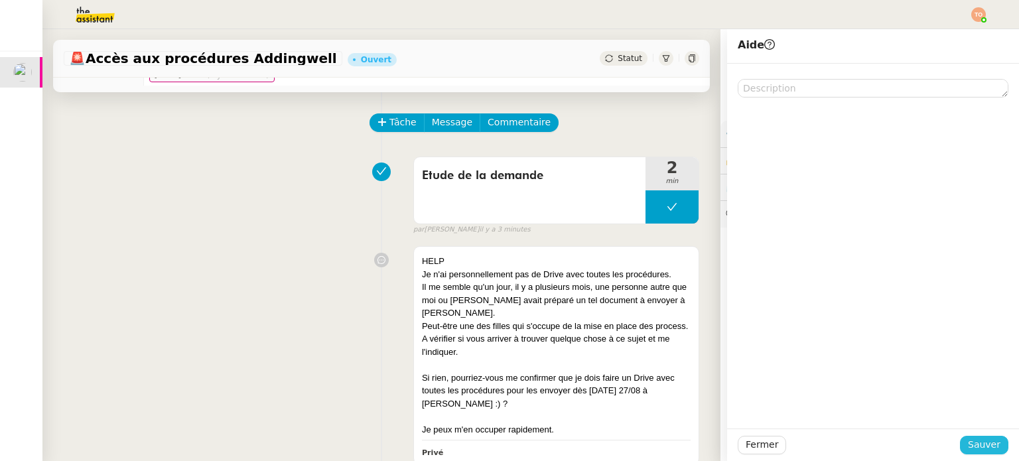
click at [981, 439] on span "Sauver" at bounding box center [984, 444] width 33 height 15
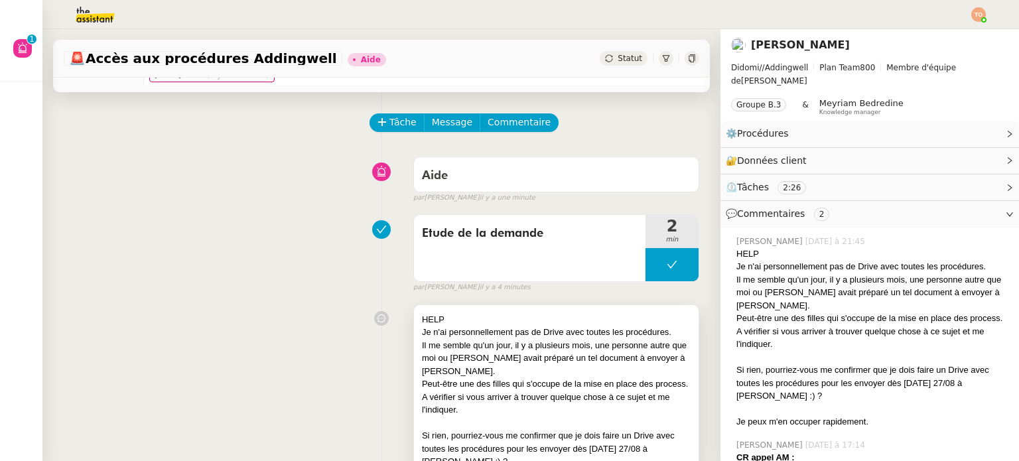
click at [504, 389] on div "Peut-être une des filles qui s'occupe de la mise en place des process. A vérifi…" at bounding box center [556, 397] width 269 height 39
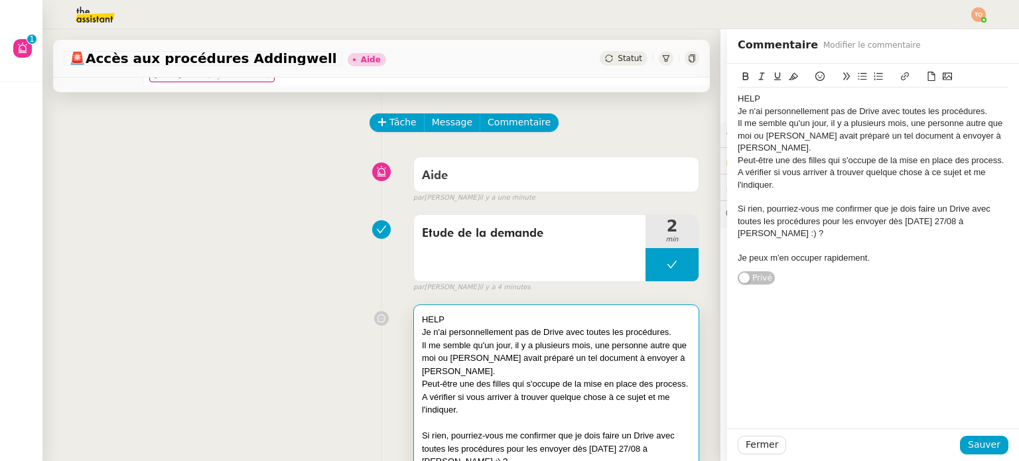
click at [873, 252] on div "Je peux m'en occuper rapidement." at bounding box center [873, 258] width 271 height 12
click at [646, 266] on button at bounding box center [672, 264] width 53 height 33
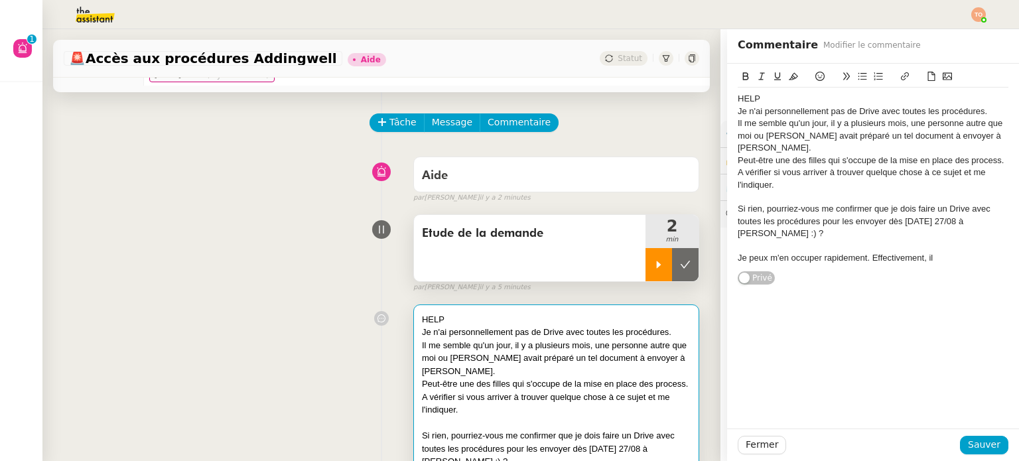
click at [657, 268] on icon at bounding box center [659, 264] width 5 height 7
click at [940, 252] on div "Je peux m'en occuper rapidement. Effectivement, il" at bounding box center [873, 258] width 271 height 12
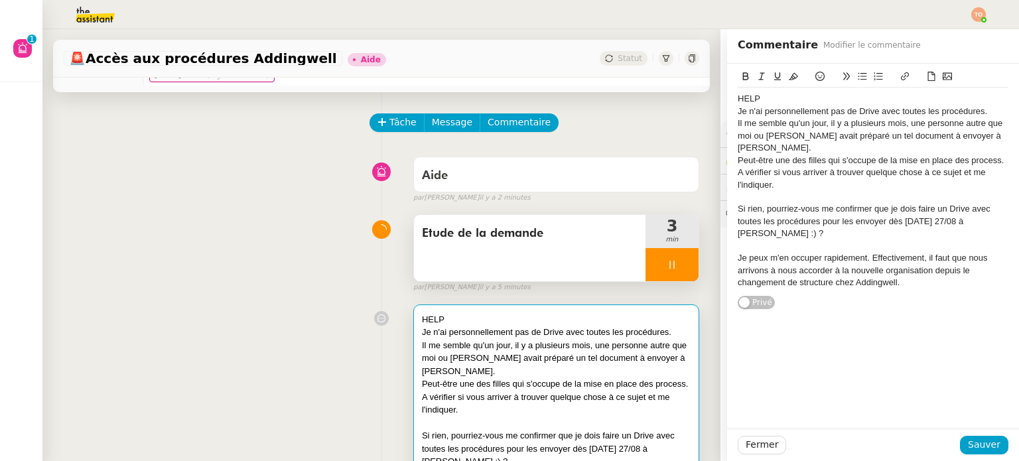
click at [745, 261] on div "Je peux m'en occuper rapidement. Effectivement, il faut que nous arrivons à nou…" at bounding box center [873, 270] width 271 height 36
click at [0, 0] on lt-span "arriv i ons" at bounding box center [0, 0] width 0 height 0
click at [893, 270] on div "Je peux m'en occuper rapidement. Effectivement, il faut que nous arrivions à no…" at bounding box center [873, 270] width 271 height 36
click at [968, 437] on span "Sauver" at bounding box center [984, 444] width 33 height 15
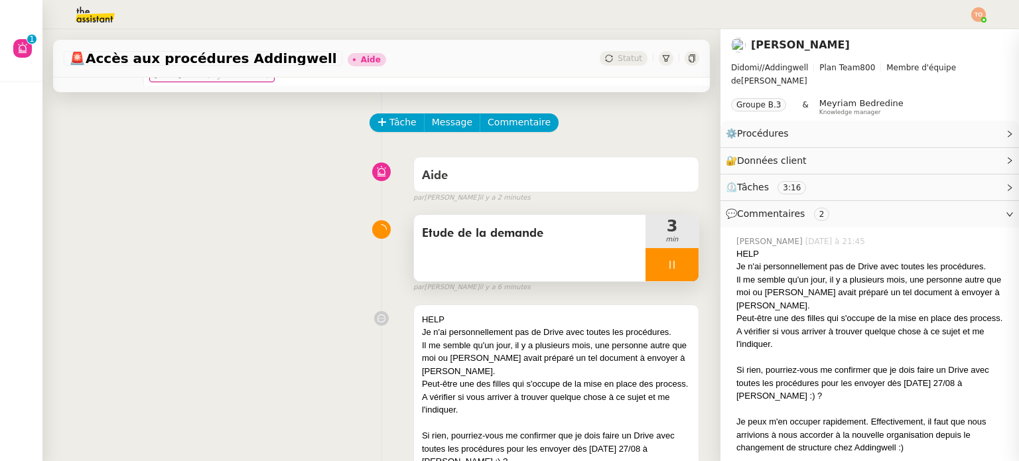
click at [664, 267] on div at bounding box center [672, 264] width 53 height 33
click at [681, 267] on icon at bounding box center [686, 264] width 10 height 7
